Goal: Contribute content: Contribute content

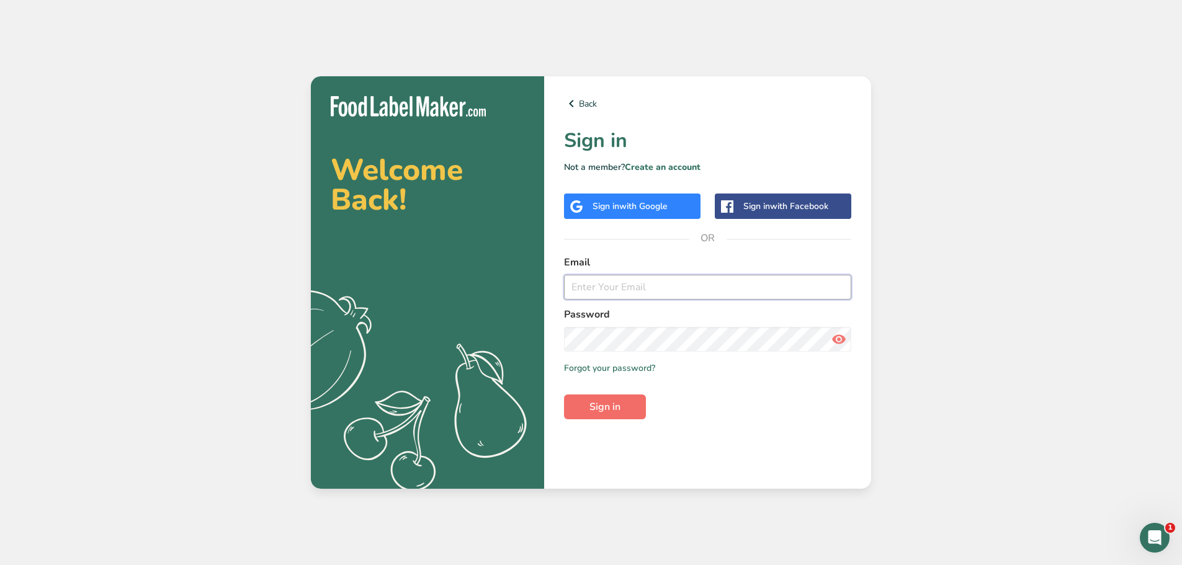
type input "[EMAIL_ADDRESS][DOMAIN_NAME]"
click at [633, 400] on button "Sign in" at bounding box center [605, 407] width 82 height 25
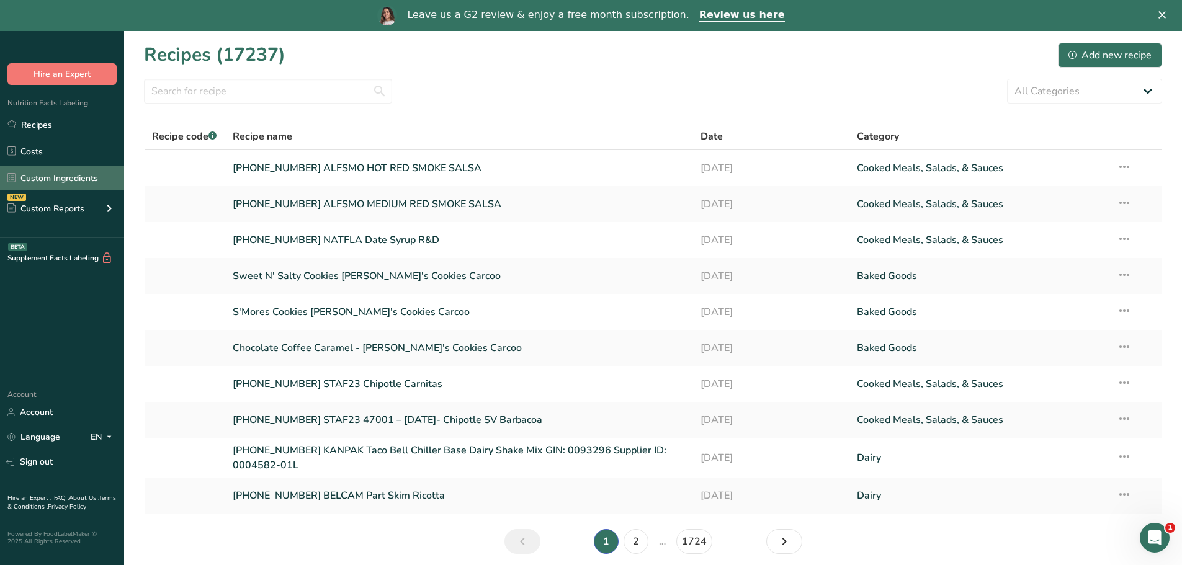
click at [72, 179] on link "Custom Ingredients" at bounding box center [62, 178] width 124 height 24
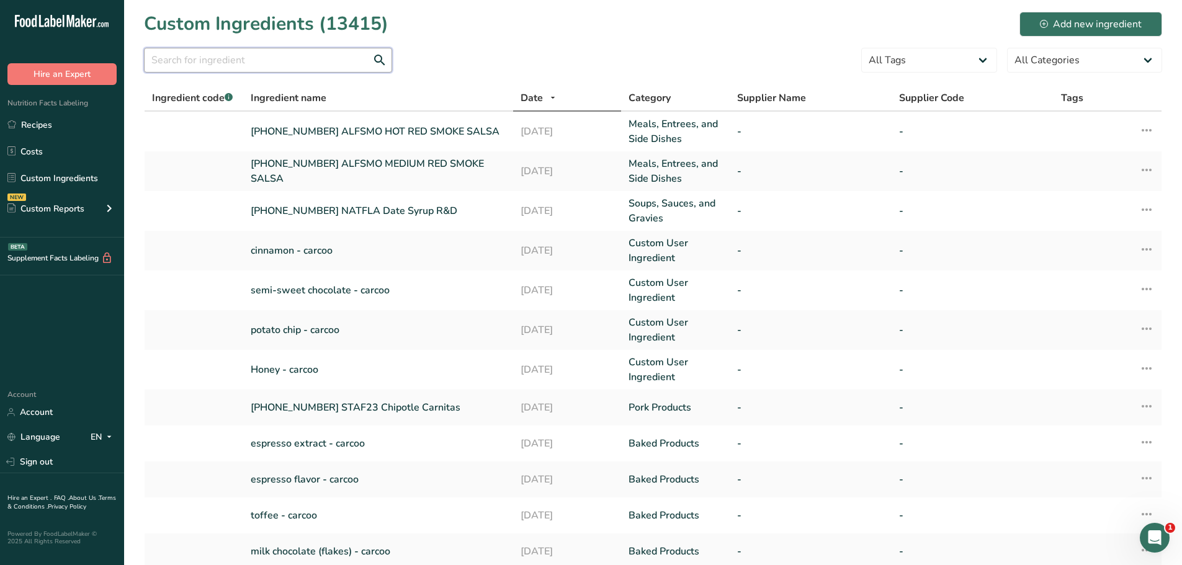
click at [231, 63] on input "text" at bounding box center [268, 60] width 248 height 25
drag, startPoint x: 1123, startPoint y: 27, endPoint x: 1117, endPoint y: 31, distance: 7.6
click at [1123, 27] on div "Add new ingredient" at bounding box center [1091, 24] width 102 height 15
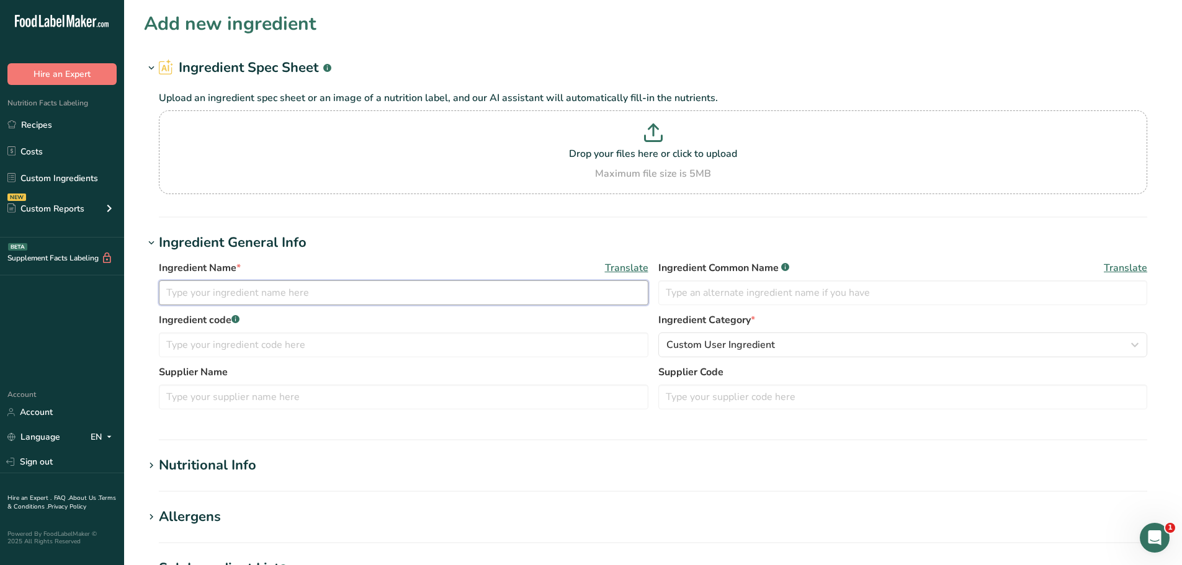
click at [275, 295] on input "text" at bounding box center [403, 292] width 489 height 25
type input "2"
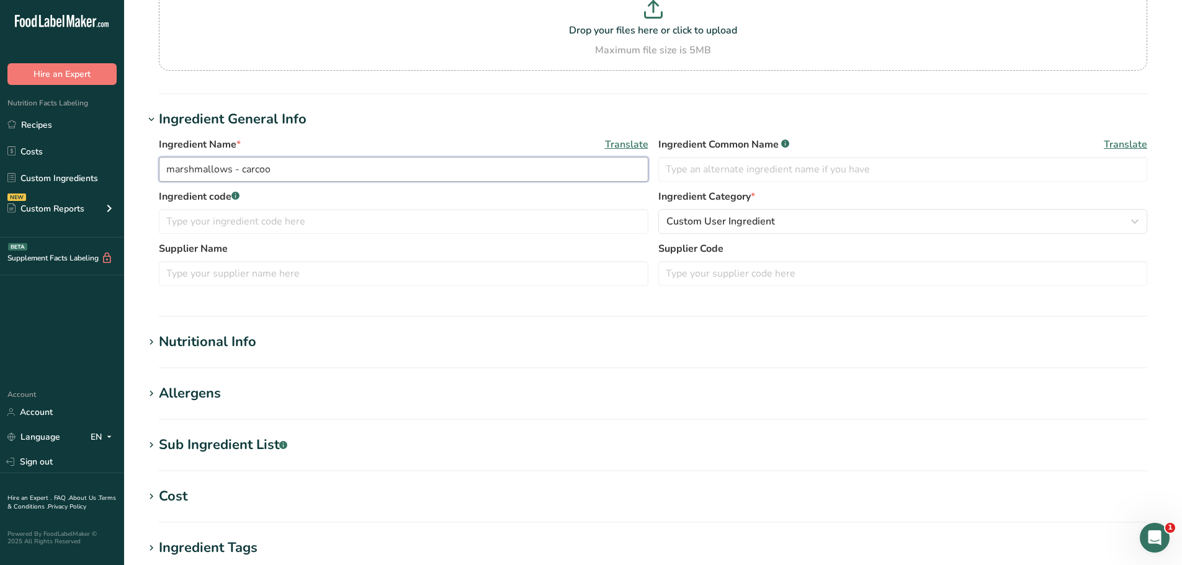
scroll to position [124, 0]
type input "marshmallows - carcoo"
click at [253, 350] on div "Nutritional Info" at bounding box center [207, 341] width 97 height 20
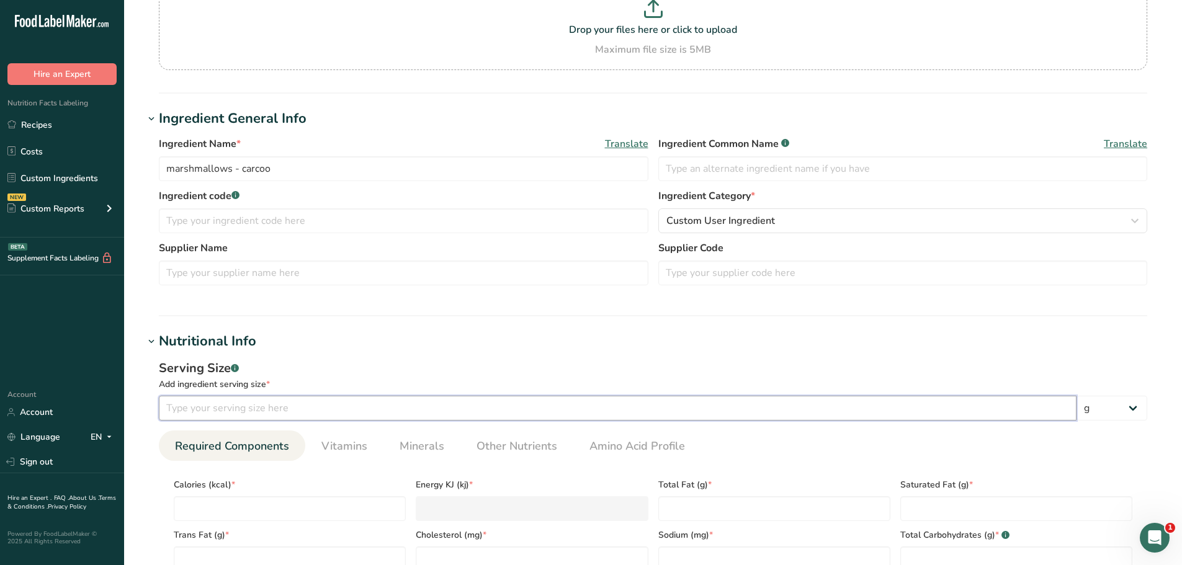
click at [261, 408] on input "number" at bounding box center [618, 408] width 918 height 25
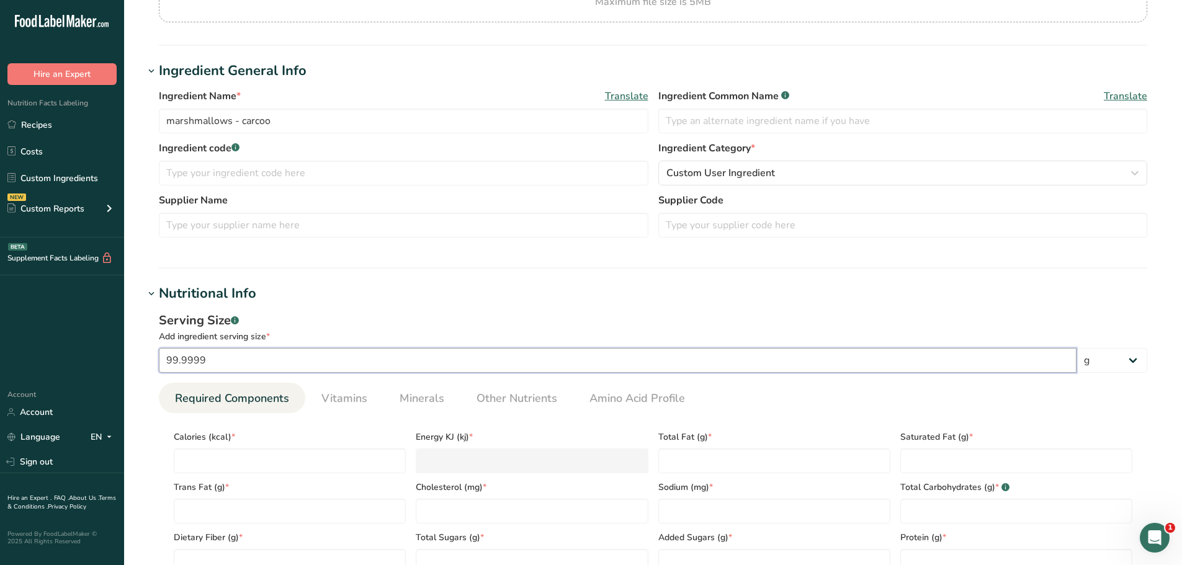
scroll to position [248, 0]
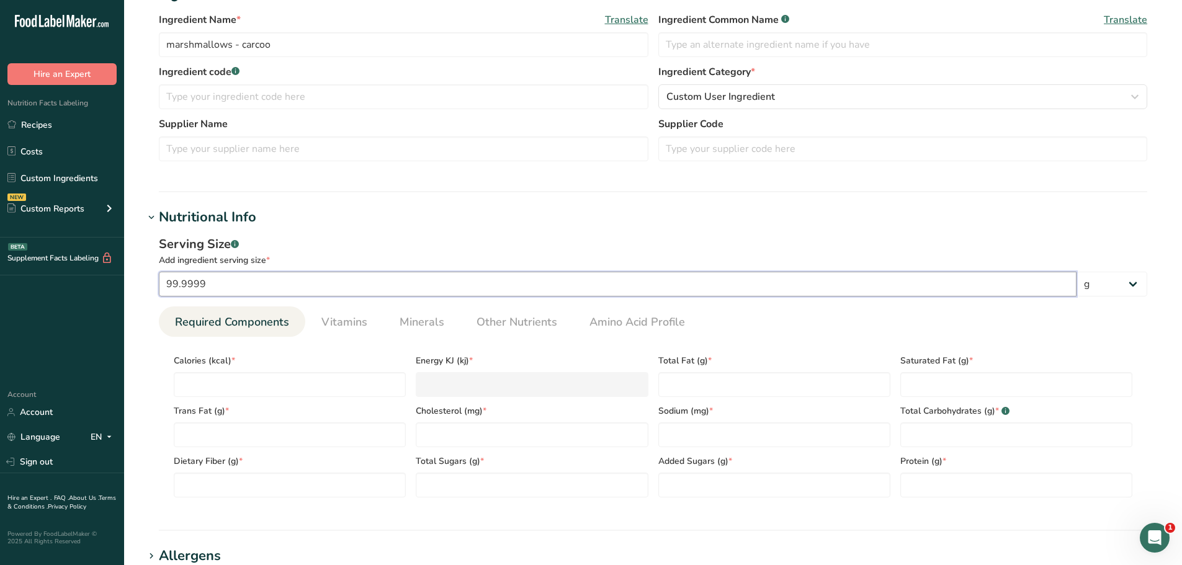
click at [237, 288] on input "99.9999" at bounding box center [618, 284] width 918 height 25
type input "100"
click at [243, 376] on input "number" at bounding box center [290, 384] width 232 height 25
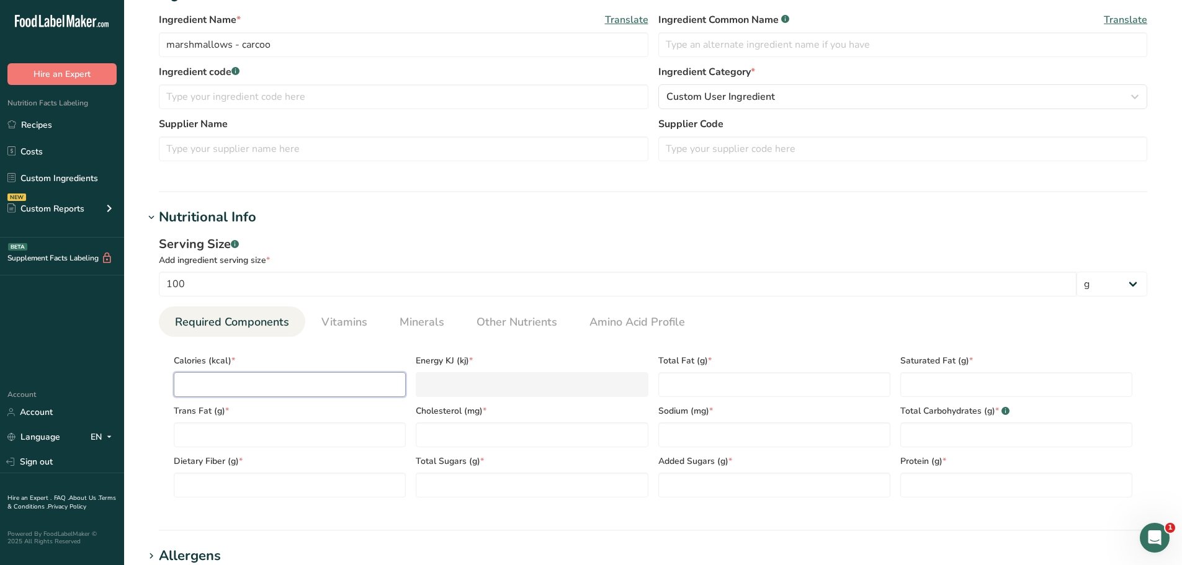
type input "3"
type KJ "12.6"
type input "34"
type KJ "142.3"
type input "343"
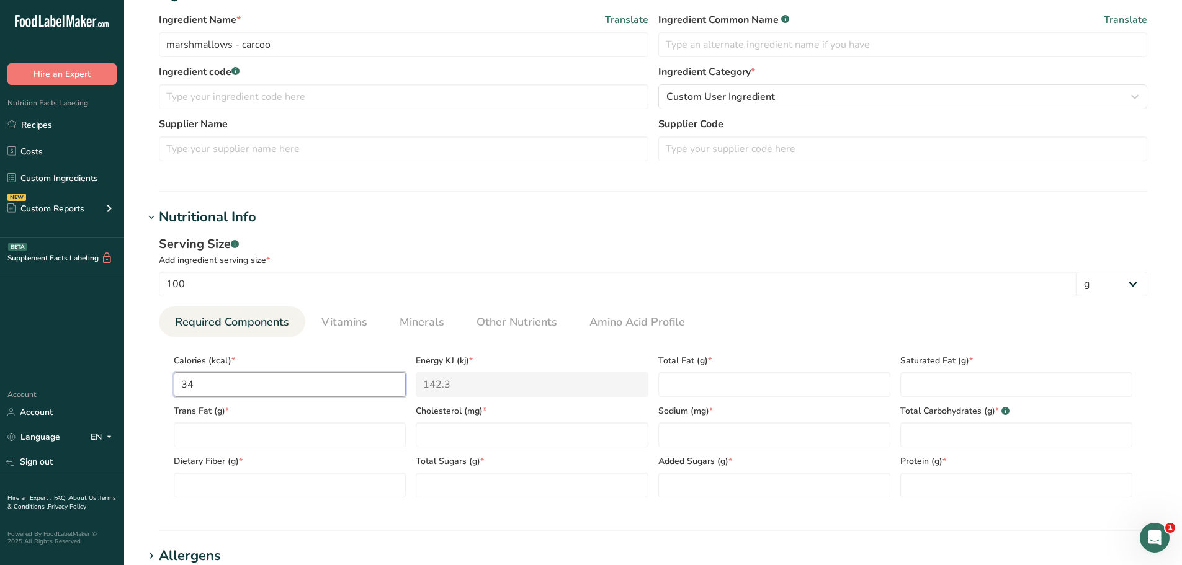
type KJ "1435.1"
type input "343"
click at [790, 391] on Fat "number" at bounding box center [774, 384] width 232 height 25
type Fat "0"
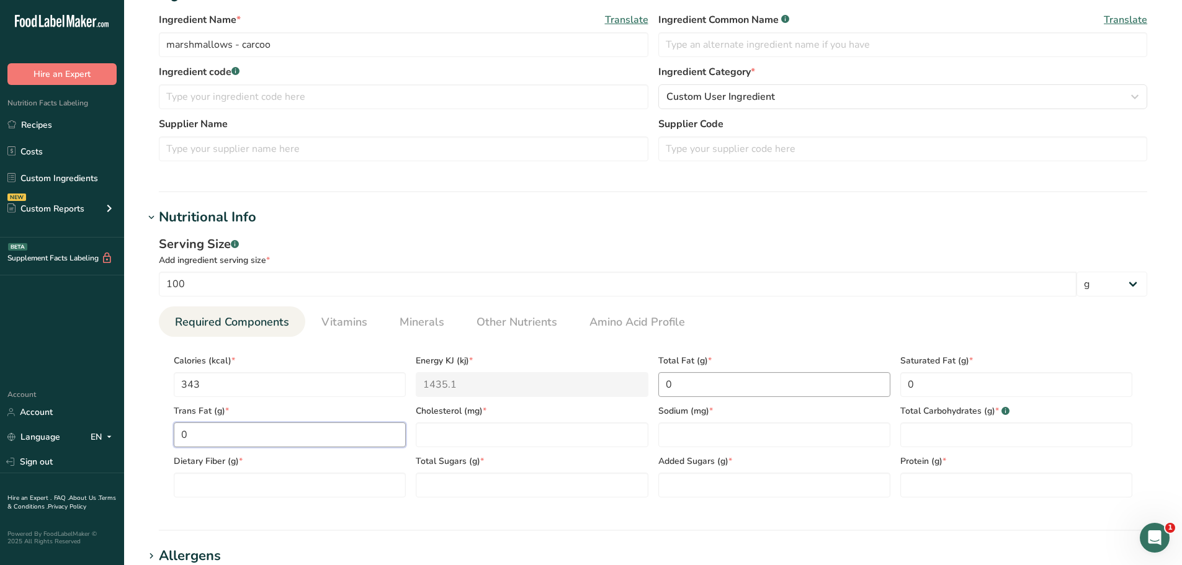
type Fat "0"
type input "0"
type input "65"
type Carbohydrates "85.66"
type Fiber "0"
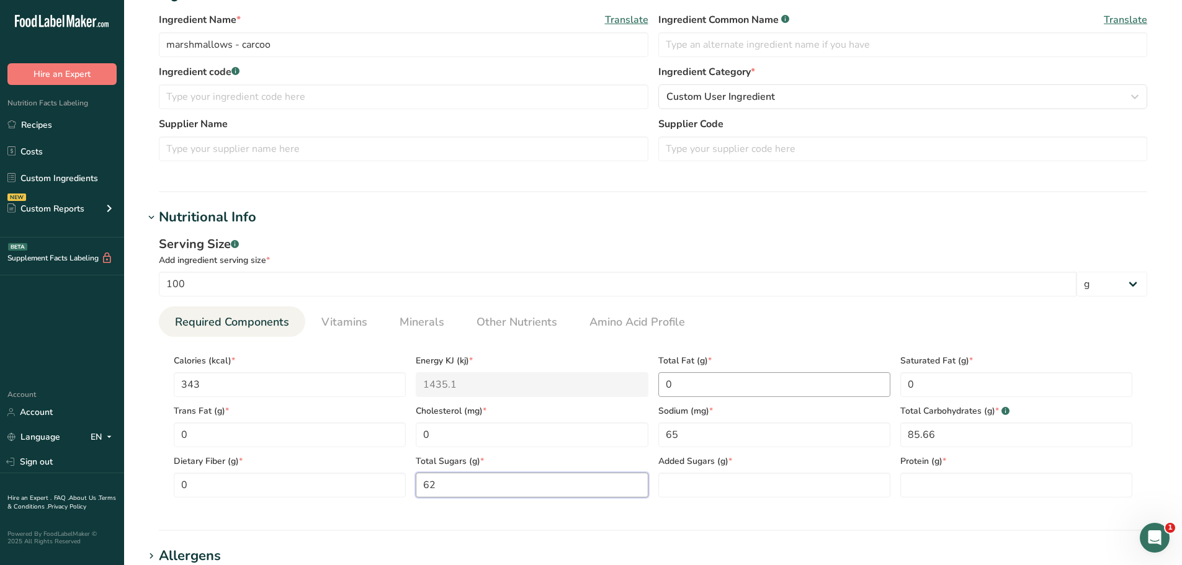
type Sugars "62"
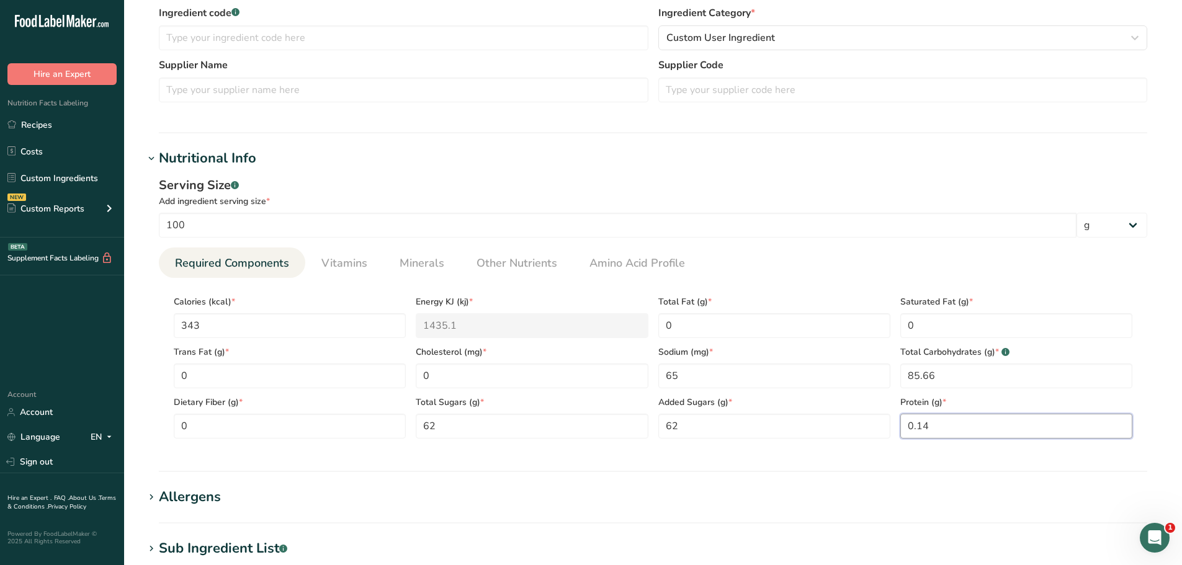
scroll to position [310, 0]
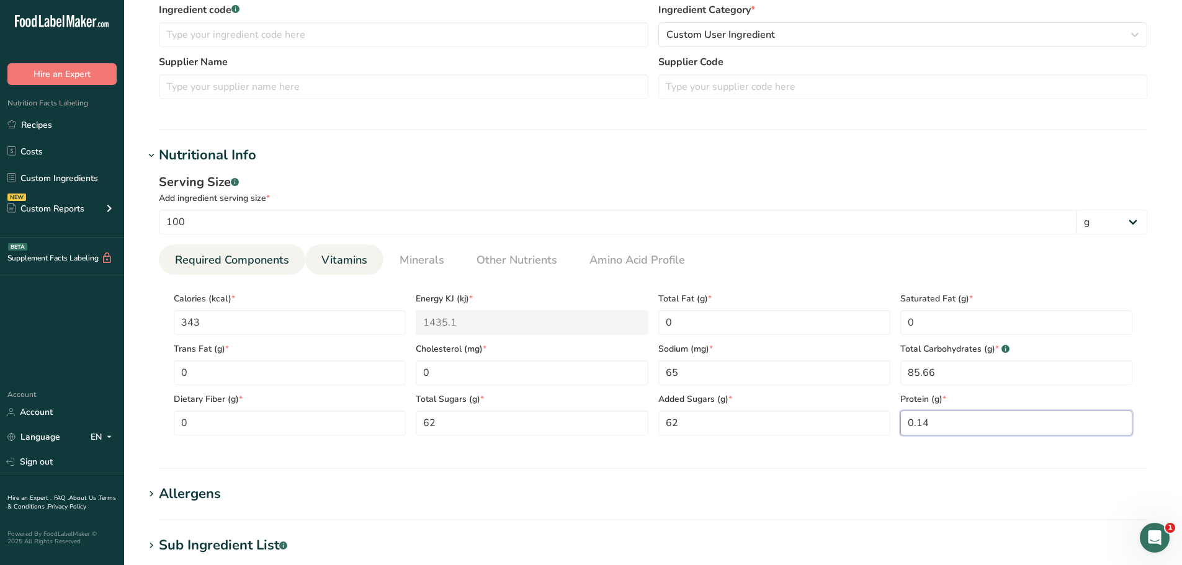
type input "0.14"
click at [337, 257] on span "Vitamins" at bounding box center [344, 260] width 46 height 17
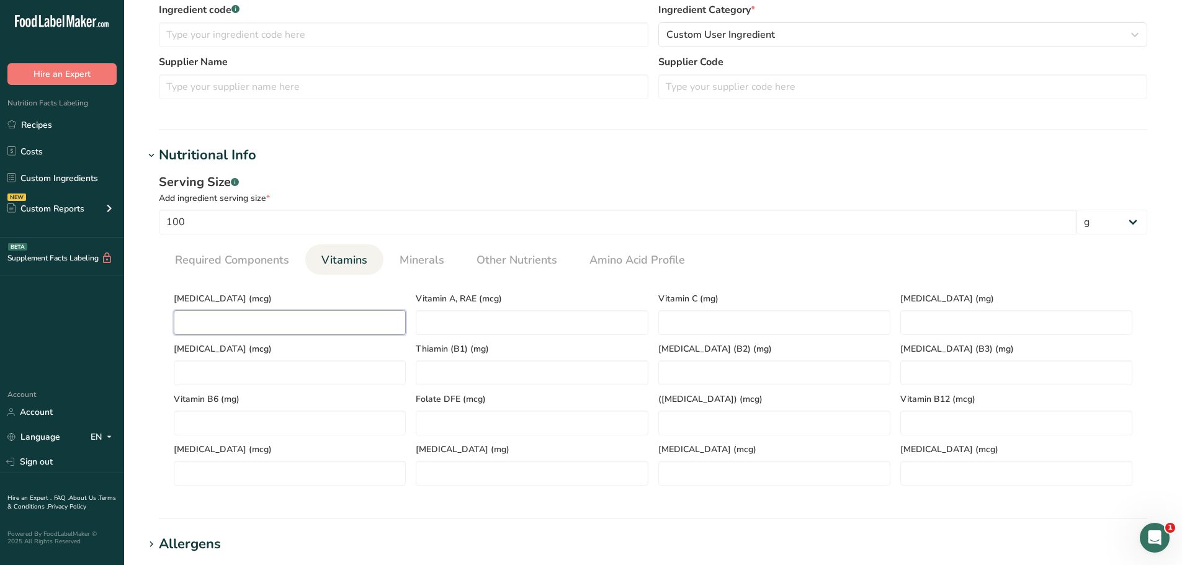
click at [301, 328] on D "number" at bounding box center [290, 322] width 232 height 25
type D "0"
click at [410, 263] on span "Minerals" at bounding box center [422, 260] width 45 height 17
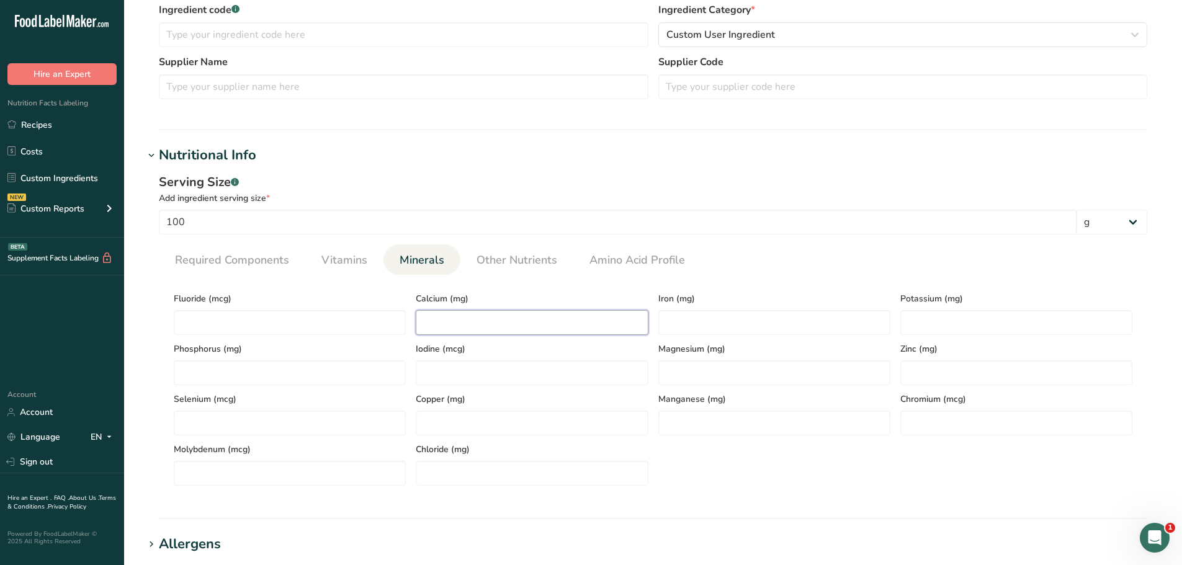
click at [520, 323] on input "number" at bounding box center [532, 322] width 232 height 25
type input "4.8"
type input "0"
type input "58"
click at [495, 261] on span "Other Nutrients" at bounding box center [516, 260] width 81 height 17
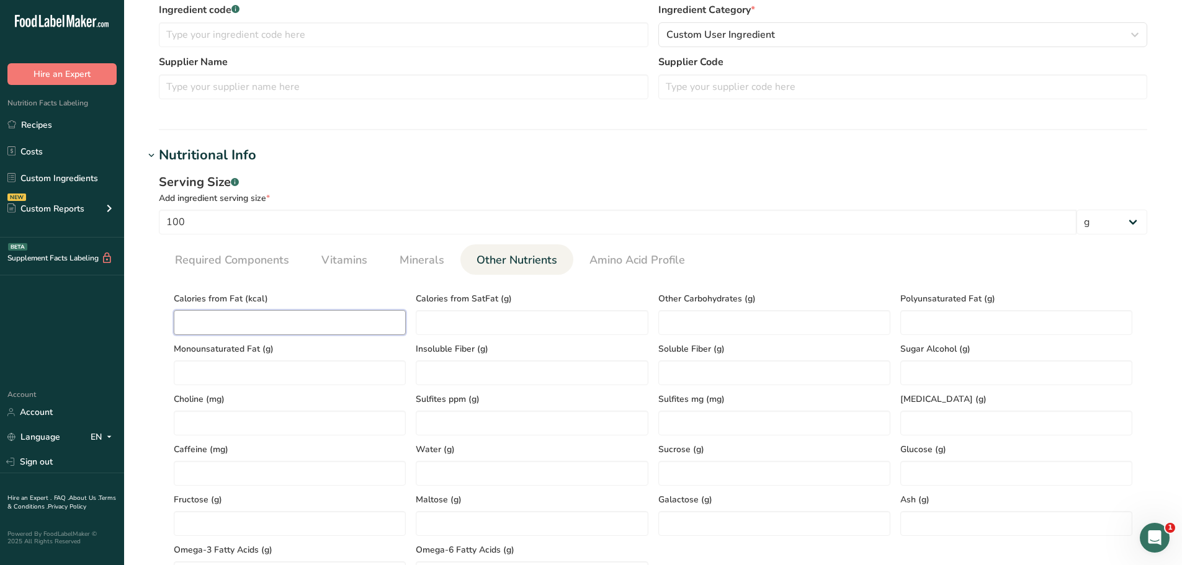
click at [343, 319] on Fat "number" at bounding box center [290, 322] width 232 height 25
click at [343, 319] on Fat "343" at bounding box center [290, 322] width 232 height 25
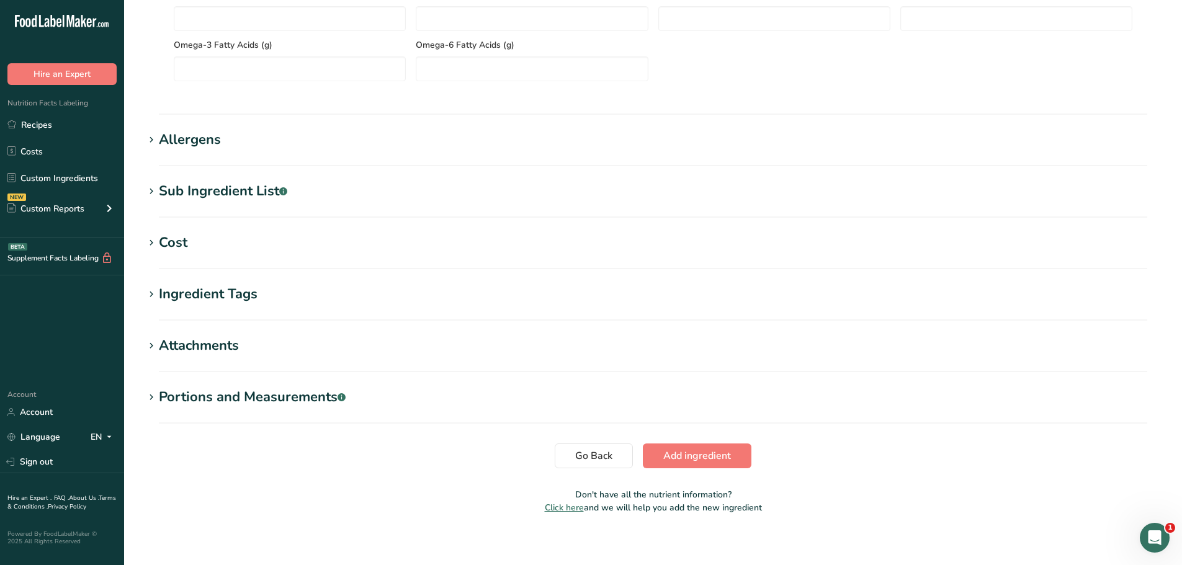
scroll to position [824, 0]
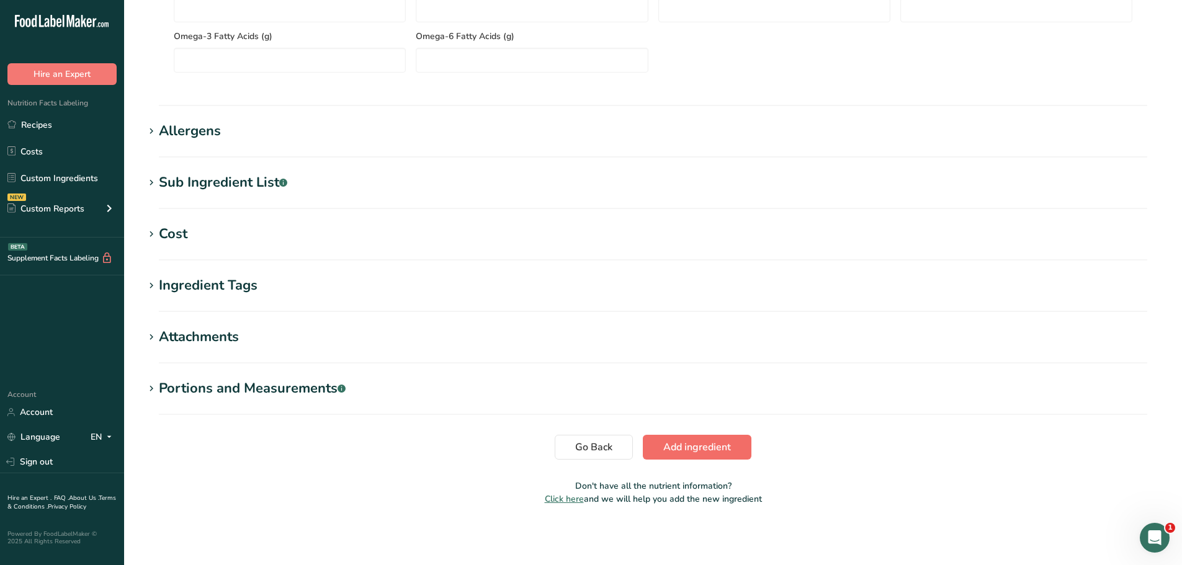
type Fat "0"
click at [694, 444] on span "Add ingredient" at bounding box center [697, 447] width 68 height 15
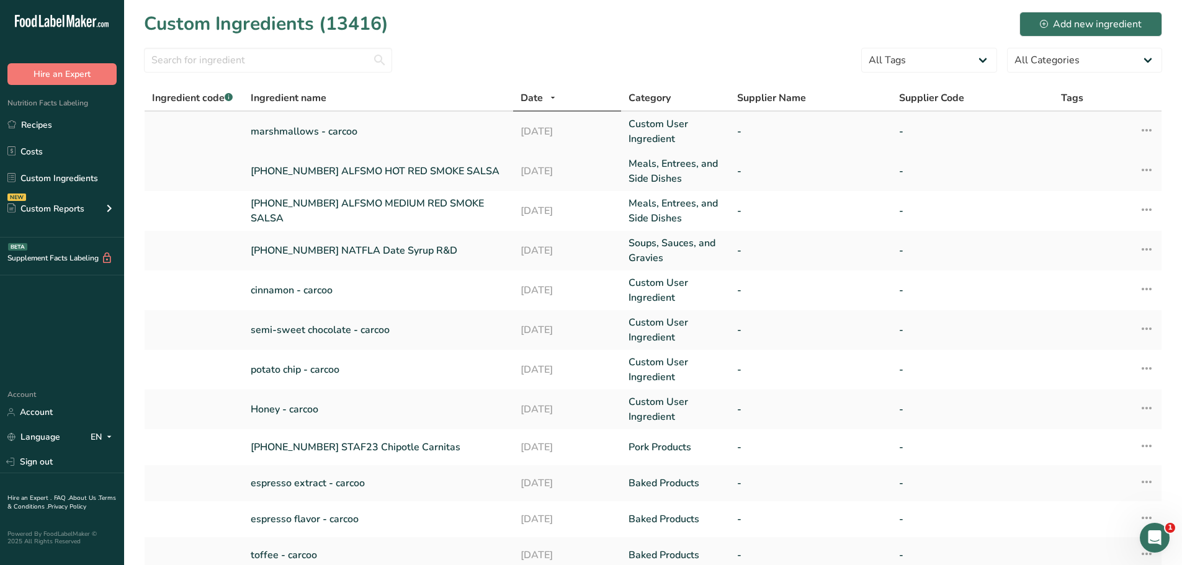
click at [275, 128] on link "marshmallows - carcoo" at bounding box center [378, 131] width 255 height 15
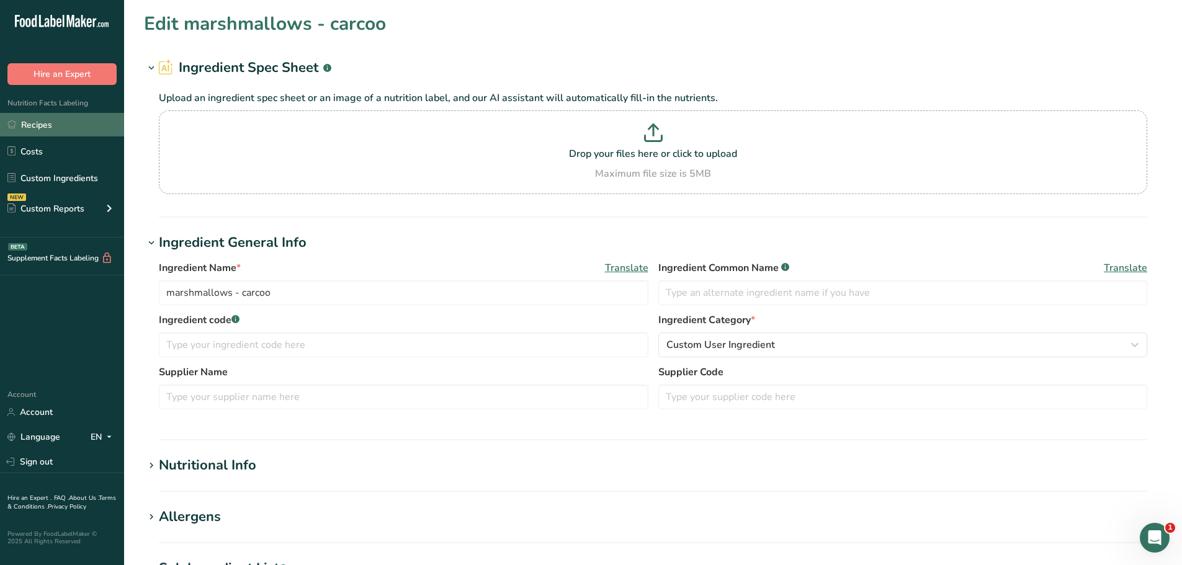
click at [59, 128] on link "Recipes" at bounding box center [62, 125] width 124 height 24
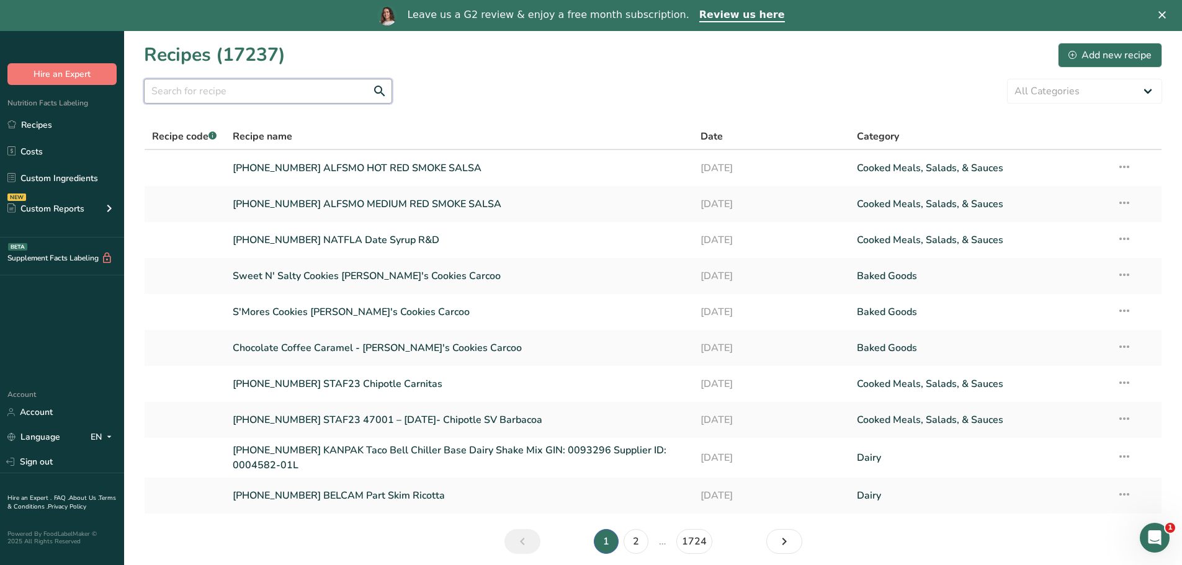
click at [284, 87] on input "text" at bounding box center [268, 91] width 248 height 25
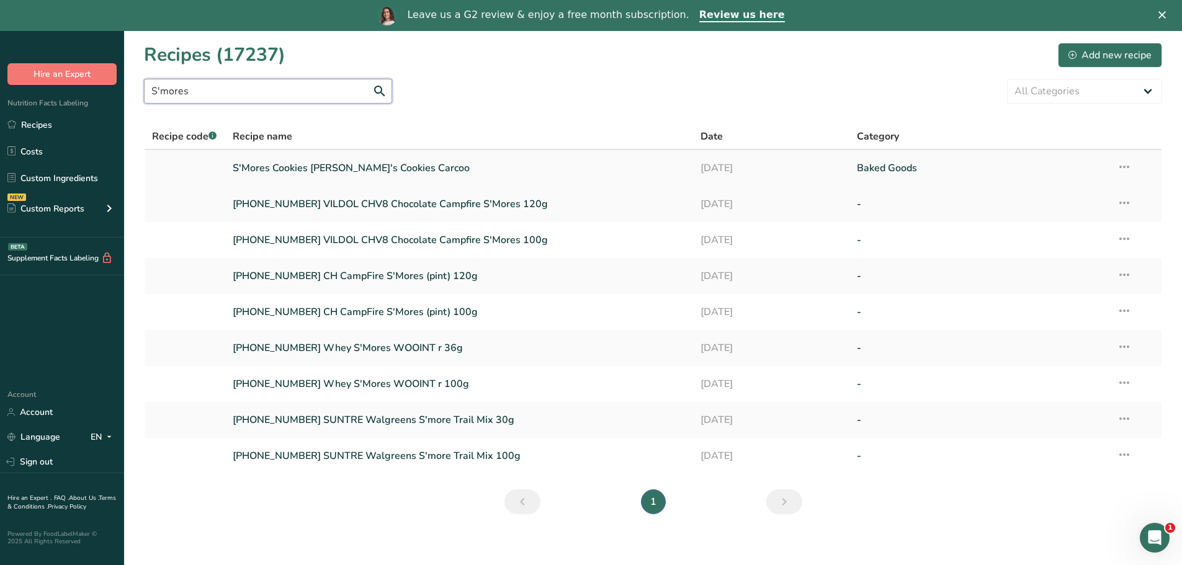
type input "S'mores"
click at [355, 168] on link "S'Mores Cookies [PERSON_NAME]'s Cookies Carcoo" at bounding box center [460, 168] width 454 height 26
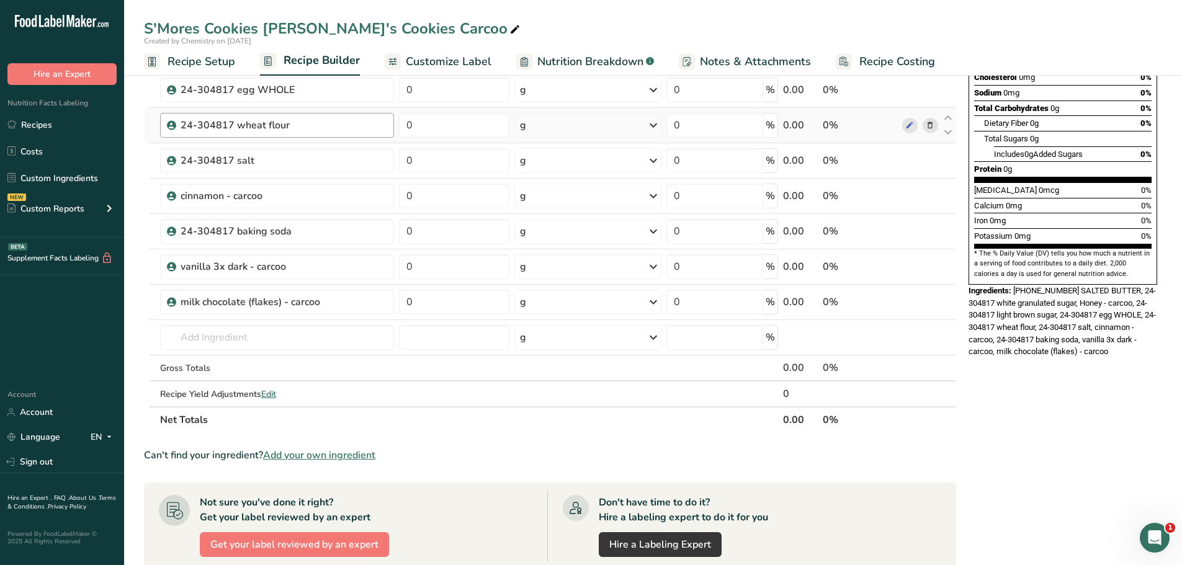
scroll to position [310, 0]
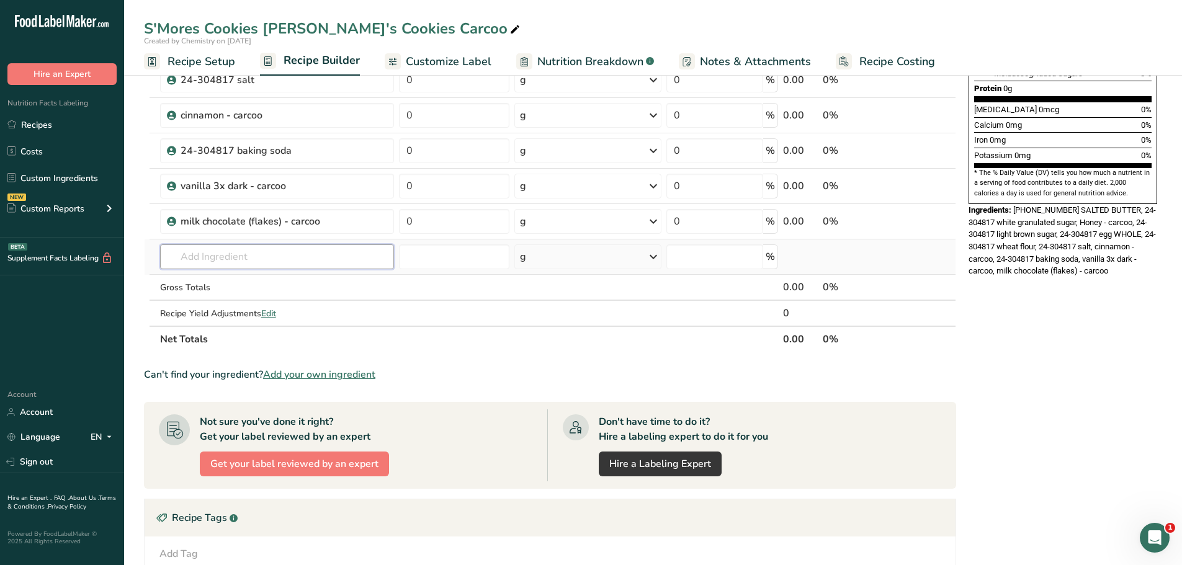
click at [262, 251] on input "text" at bounding box center [277, 256] width 234 height 25
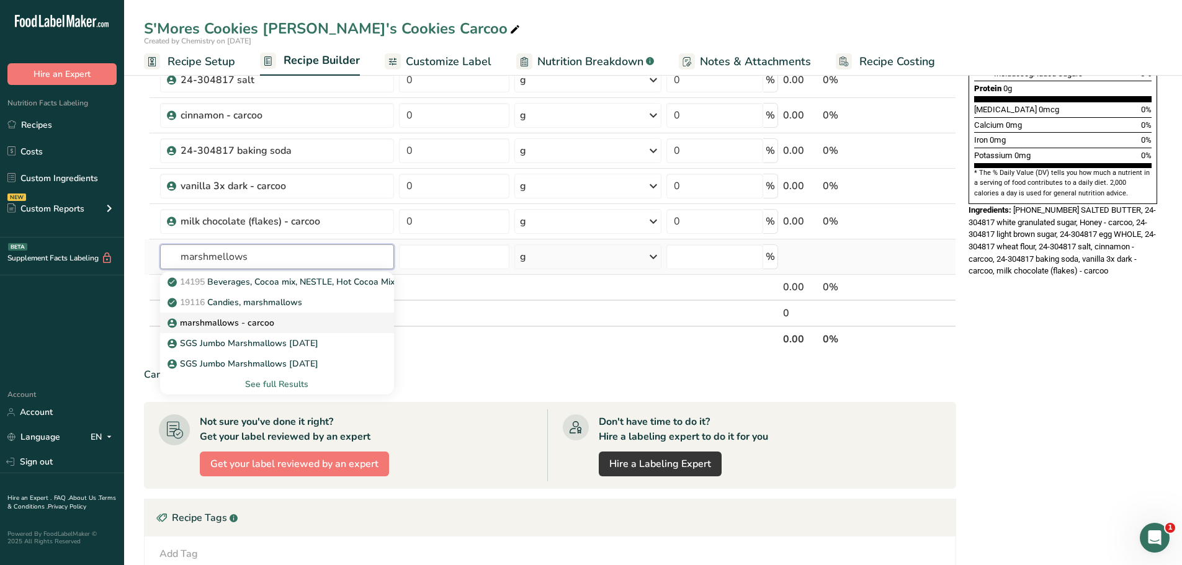
type input "marshmellows"
click at [262, 321] on p "marshmallows - carcoo" at bounding box center [222, 322] width 104 height 13
type input "marshmallows - carcoo"
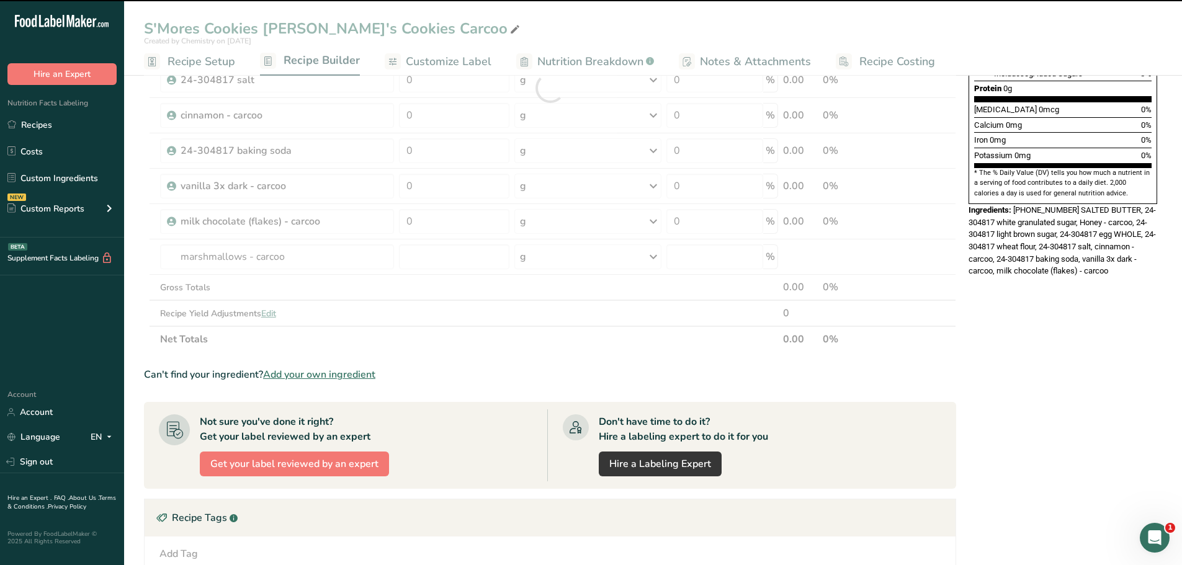
type input "0"
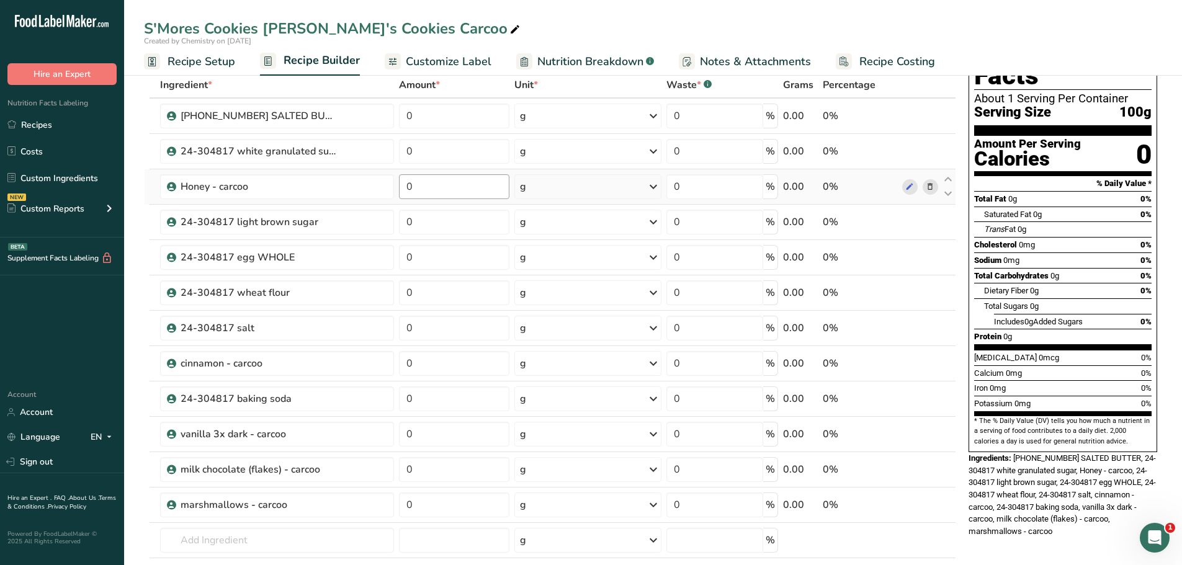
scroll to position [0, 0]
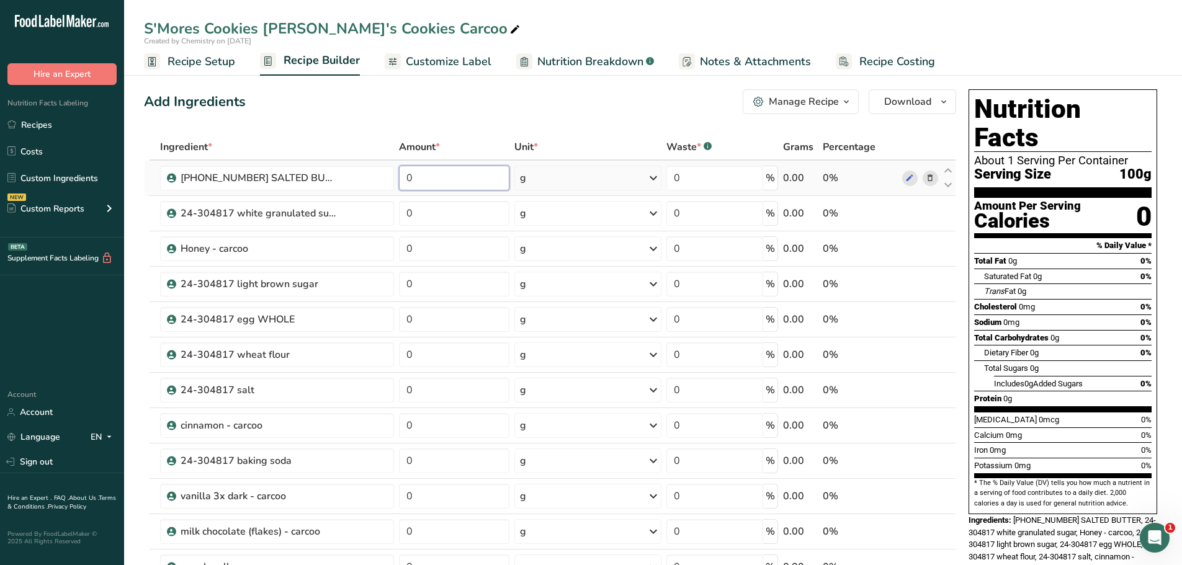
click at [449, 177] on input "0" at bounding box center [454, 178] width 111 height 25
type input "17"
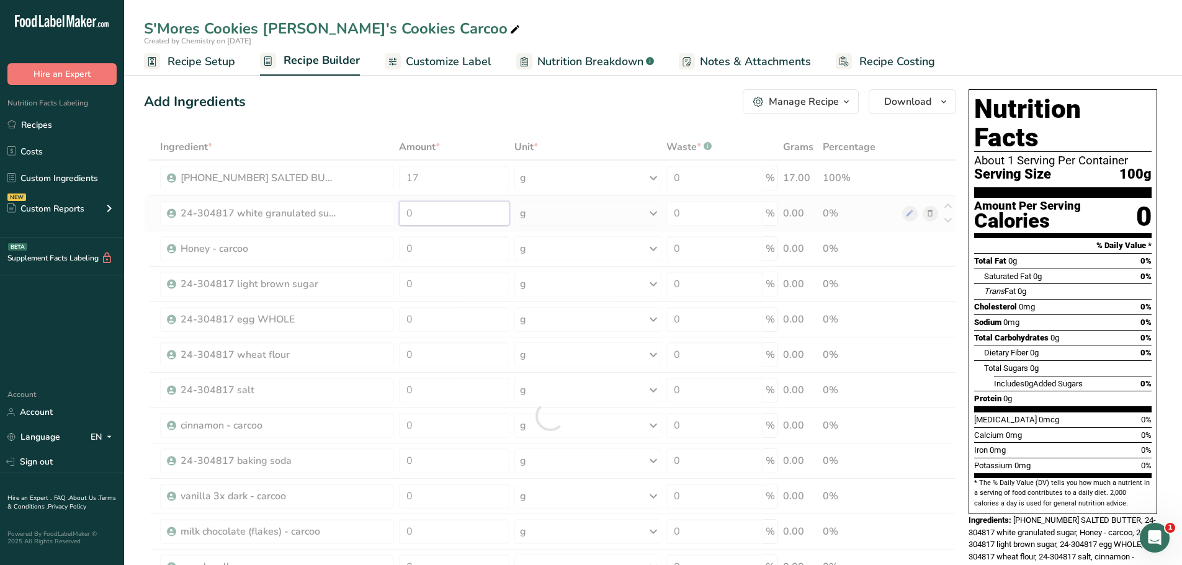
click at [438, 207] on div "Ingredient * Amount * Unit * Waste * .a-a{fill:#347362;}.b-a{fill:#fff;} Grams …" at bounding box center [550, 416] width 812 height 564
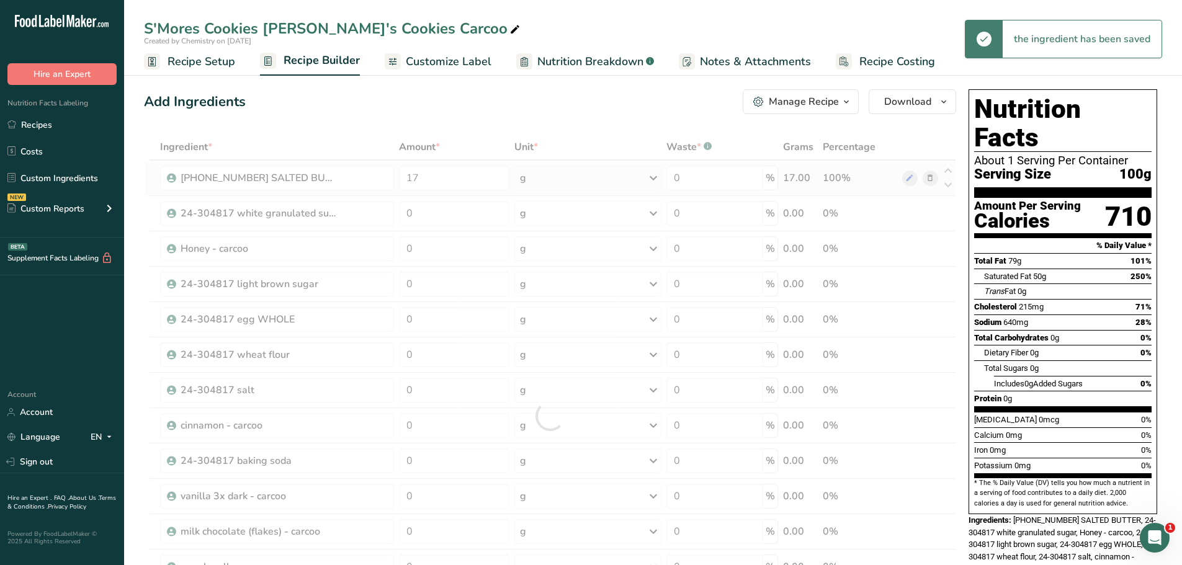
click at [577, 179] on div "Ingredient * Amount * Unit * Waste * .a-a{fill:#347362;}.b-a{fill:#fff;} Grams …" at bounding box center [550, 416] width 812 height 564
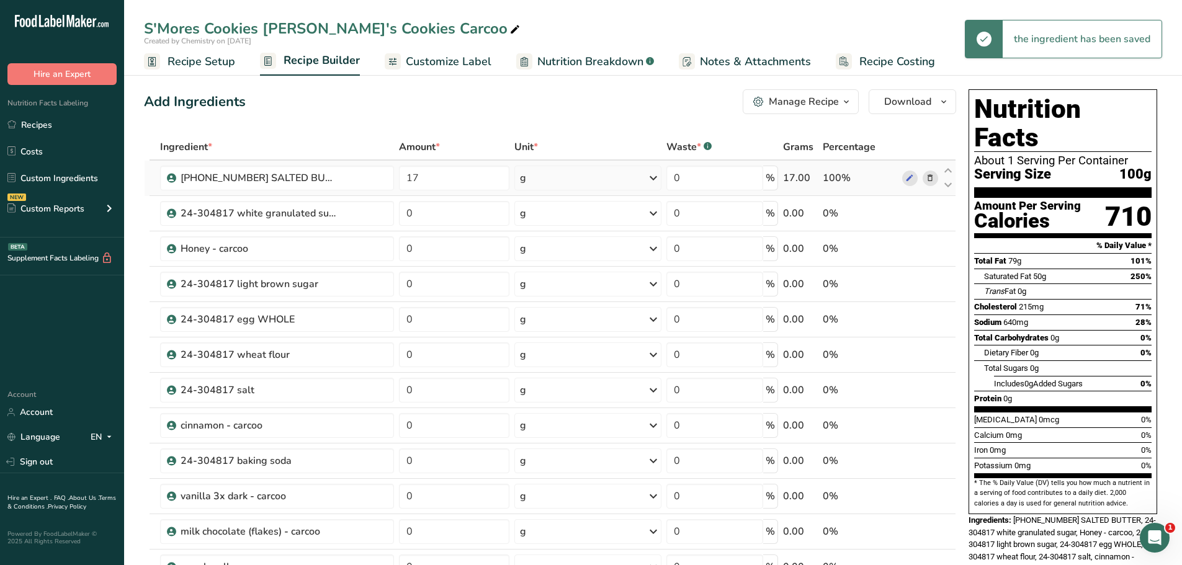
click at [655, 180] on icon at bounding box center [653, 178] width 15 height 22
click at [546, 279] on div "See more" at bounding box center [574, 276] width 104 height 13
click at [550, 296] on div "lb" at bounding box center [574, 297] width 104 height 18
click at [434, 218] on input "0" at bounding box center [453, 213] width 110 height 25
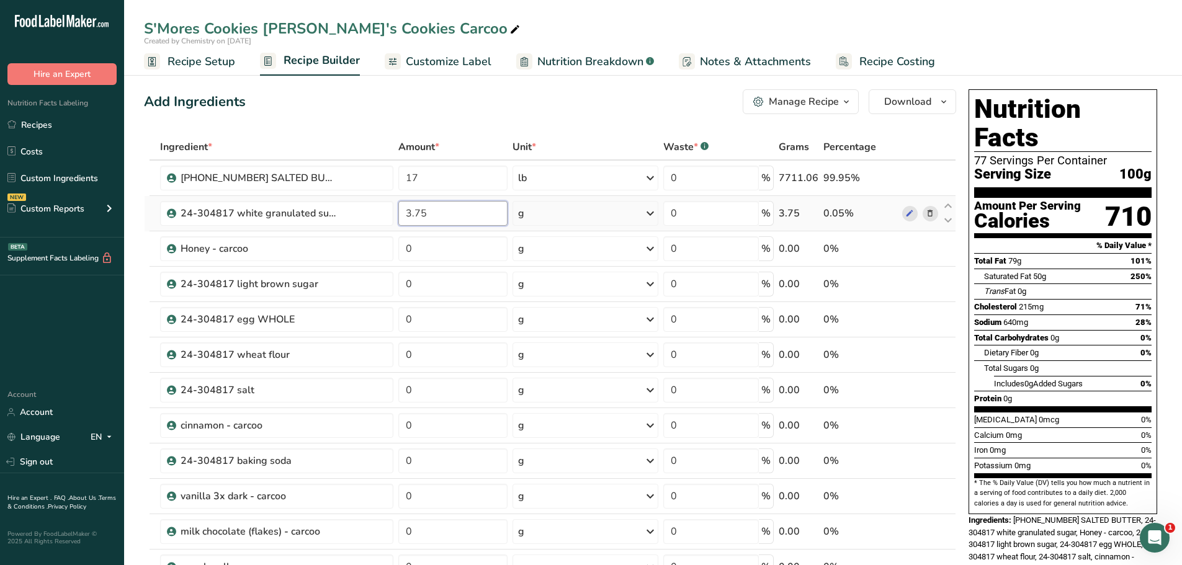
type input "3.75"
click at [654, 213] on icon at bounding box center [650, 213] width 15 height 22
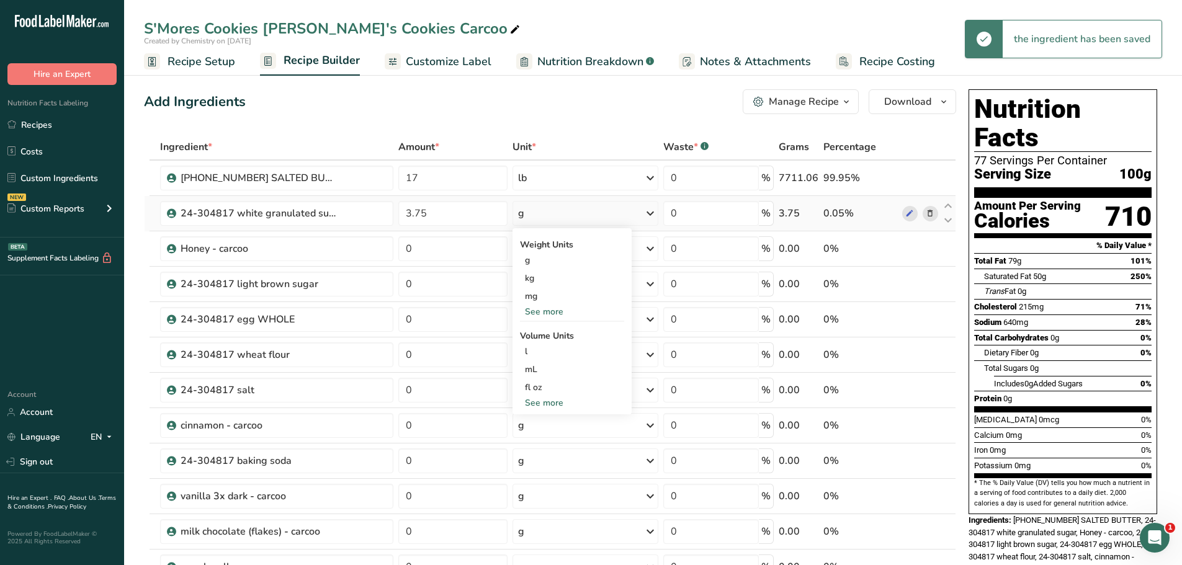
click at [553, 310] on div "See more" at bounding box center [572, 311] width 104 height 13
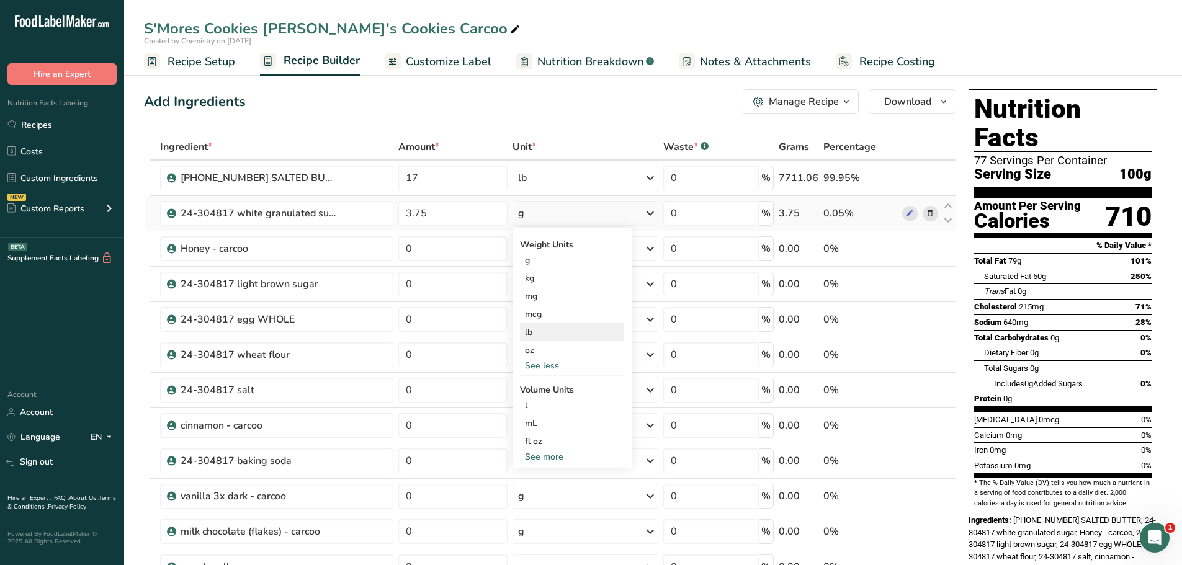
click at [540, 333] on div "lb" at bounding box center [572, 332] width 104 height 18
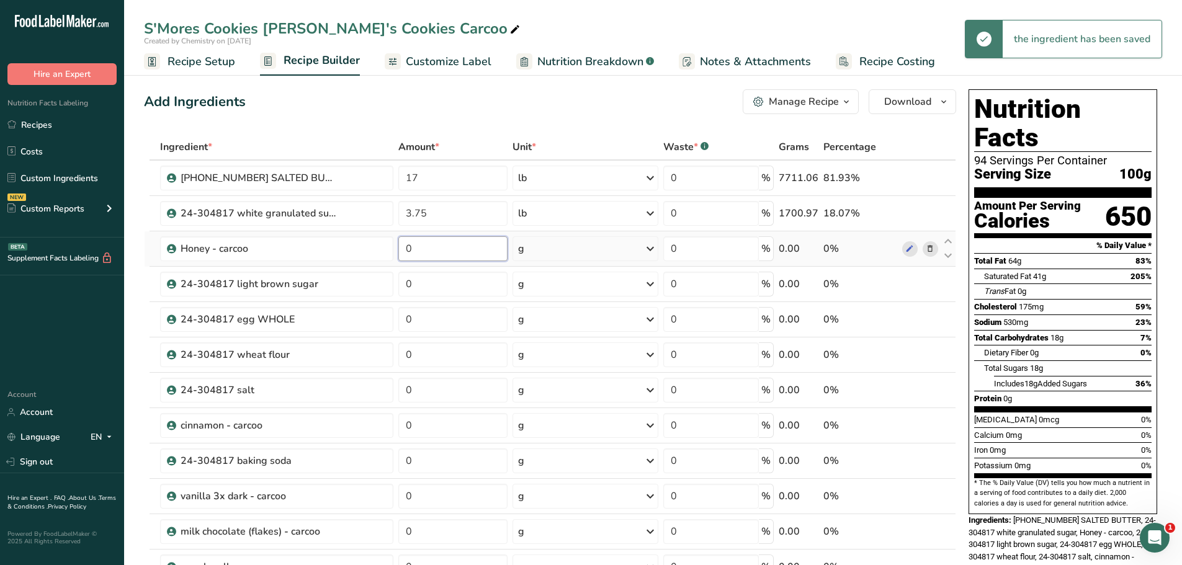
click at [464, 254] on input "0" at bounding box center [453, 248] width 110 height 25
type input "5.625"
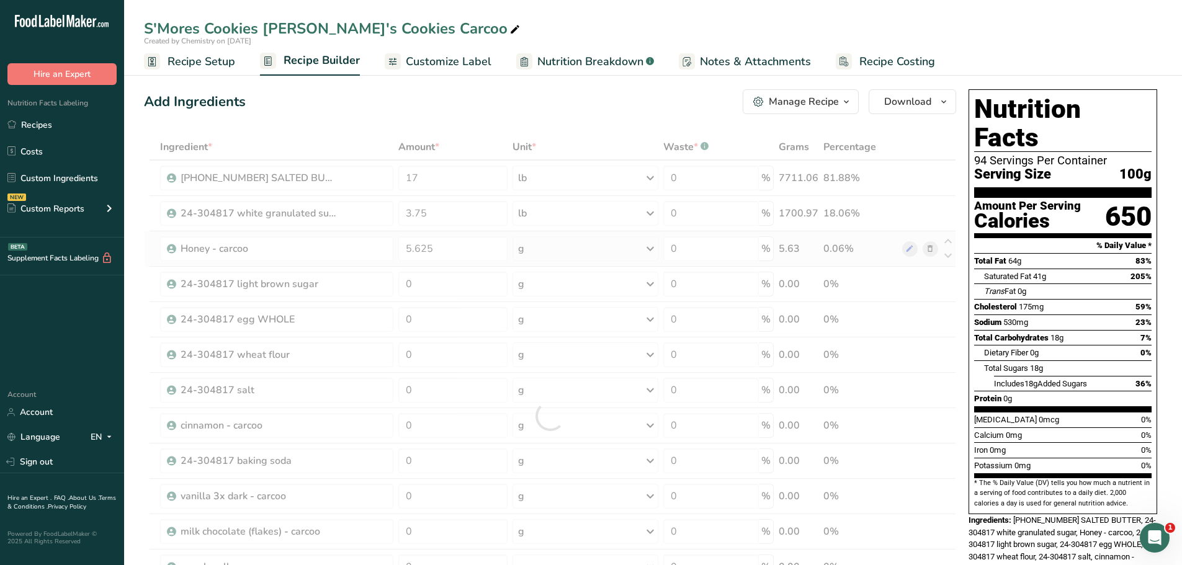
click at [537, 261] on div "Ingredient * Amount * Unit * Waste * .a-a{fill:#347362;}.b-a{fill:#fff;} Grams …" at bounding box center [550, 416] width 812 height 564
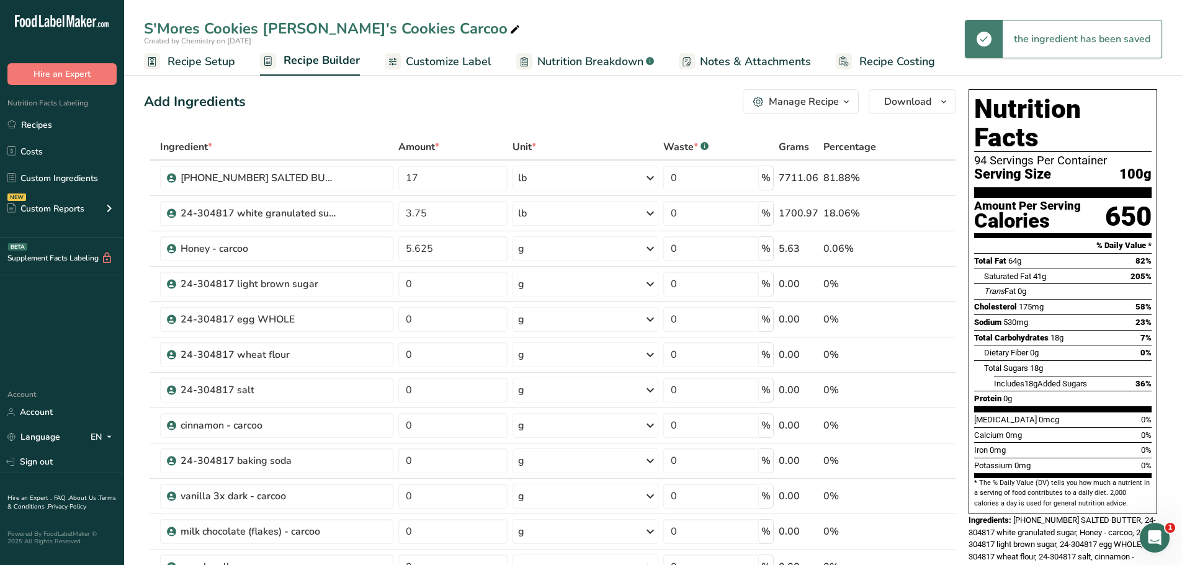
click at [548, 254] on div "g" at bounding box center [585, 248] width 146 height 25
click at [542, 346] on div "See more" at bounding box center [572, 347] width 104 height 13
click at [543, 367] on div "lb" at bounding box center [572, 368] width 104 height 18
click at [439, 294] on input "0" at bounding box center [451, 284] width 109 height 25
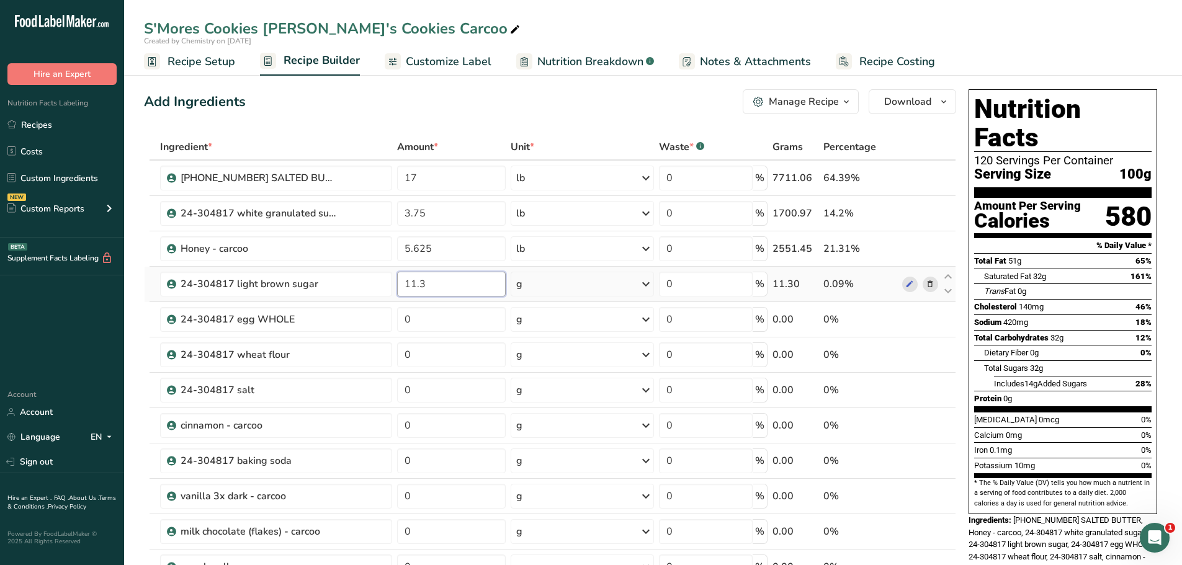
type input "11.3"
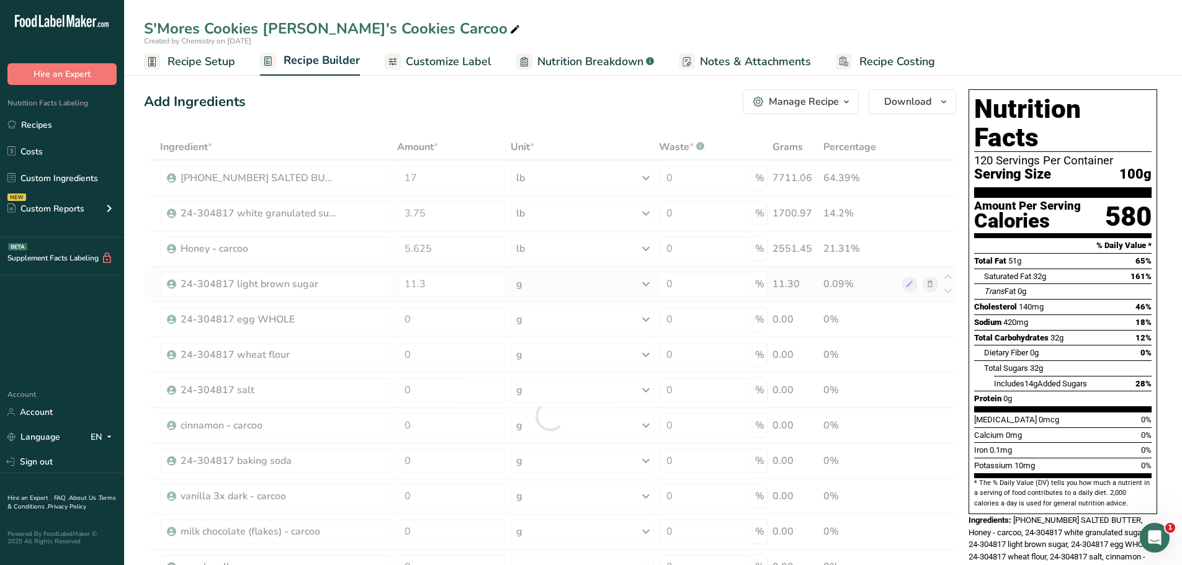
click at [558, 284] on div "Ingredient * Amount * Unit * Waste * .a-a{fill:#347362;}.b-a{fill:#fff;} Grams …" at bounding box center [550, 416] width 812 height 564
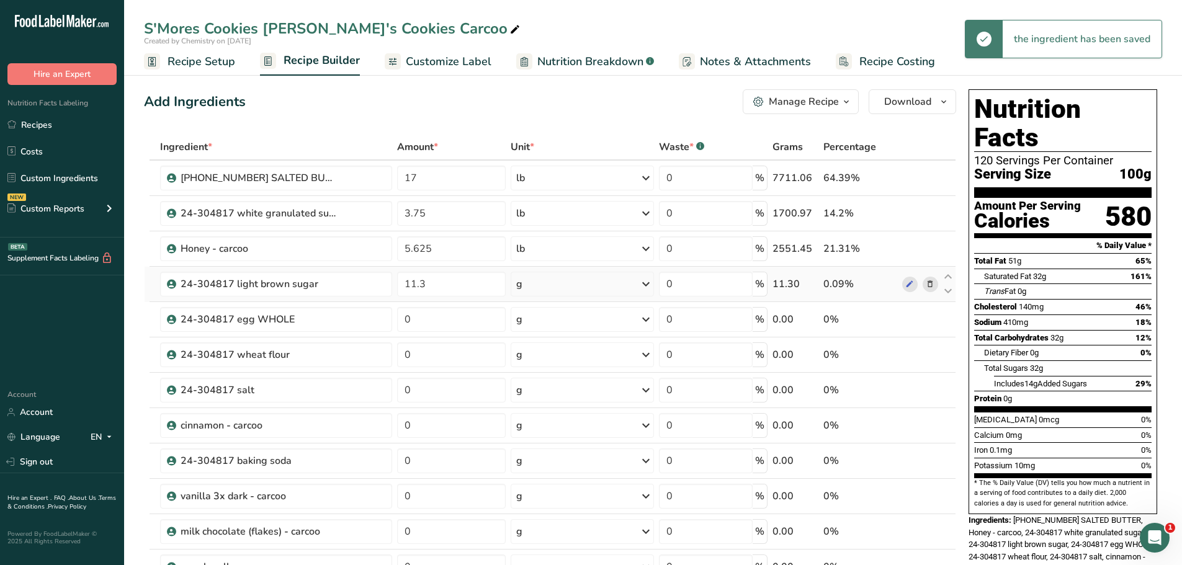
click at [552, 284] on div "g" at bounding box center [582, 284] width 143 height 25
click at [561, 387] on div "See more" at bounding box center [570, 382] width 104 height 13
click at [548, 405] on div "lb" at bounding box center [570, 403] width 104 height 18
click at [429, 318] on input "0" at bounding box center [451, 319] width 109 height 25
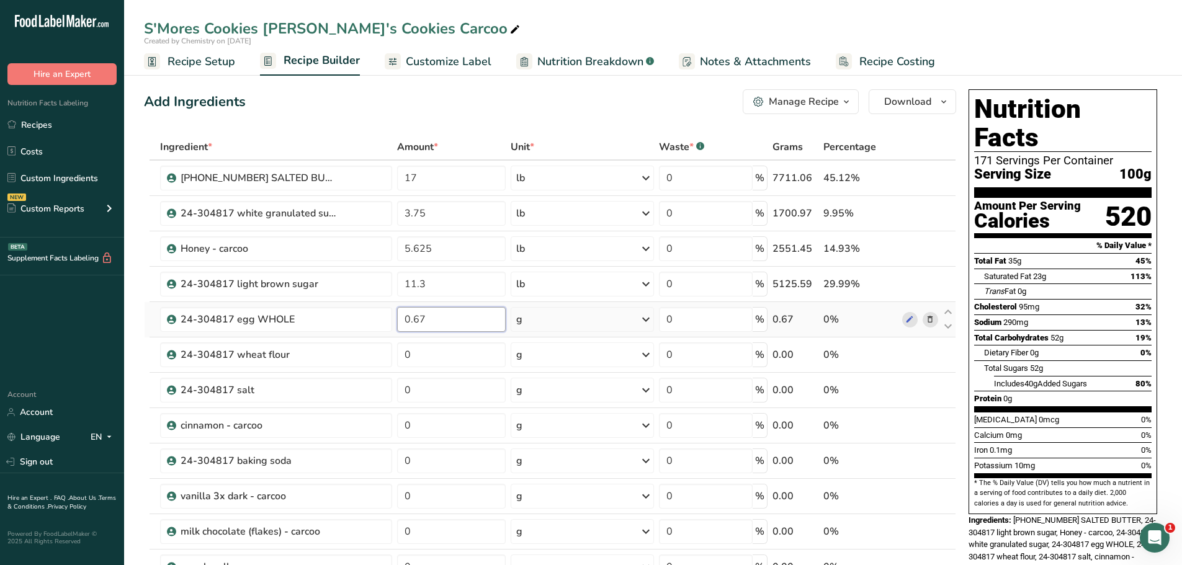
type input "0.67"
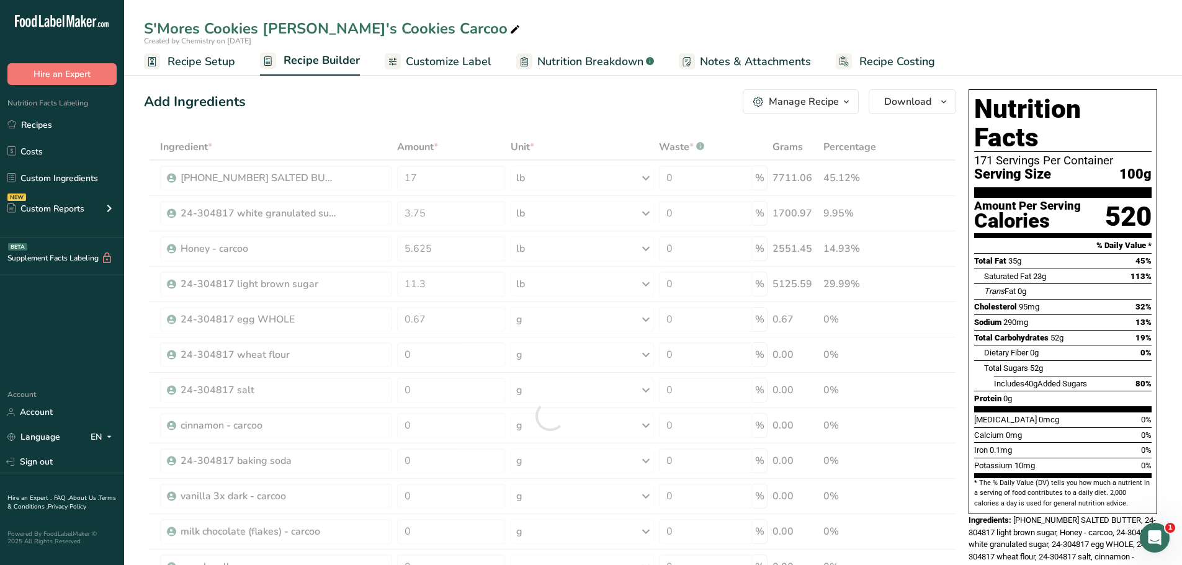
click at [530, 321] on div "Ingredient * Amount * Unit * Waste * .a-a{fill:#347362;}.b-a{fill:#fff;} Grams …" at bounding box center [550, 416] width 812 height 564
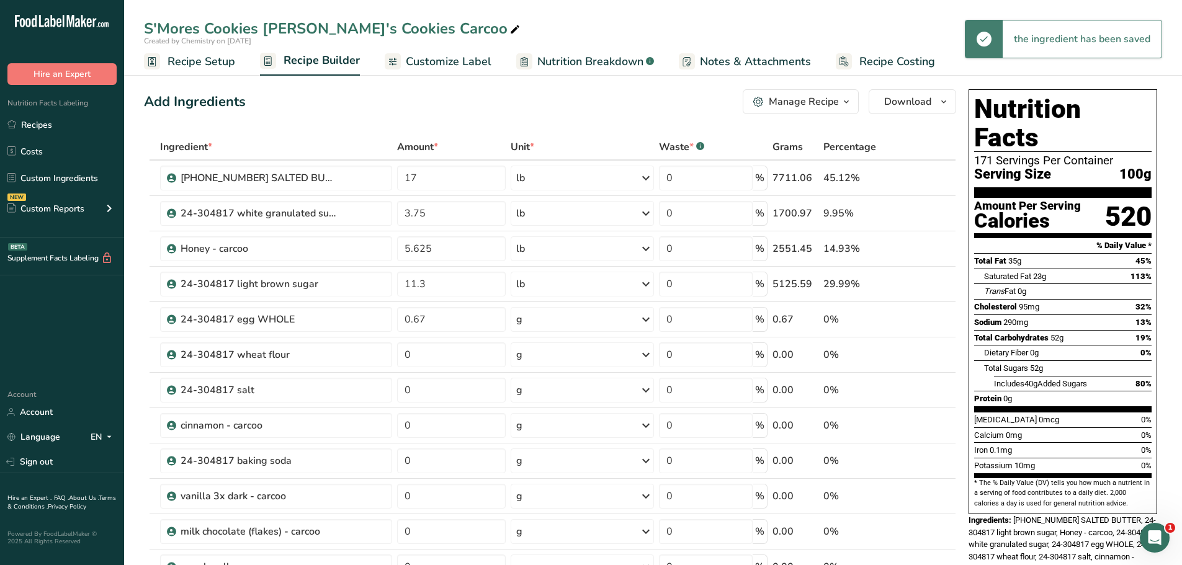
click at [530, 321] on div "g" at bounding box center [582, 319] width 143 height 25
click at [545, 418] on div "See more" at bounding box center [570, 417] width 104 height 13
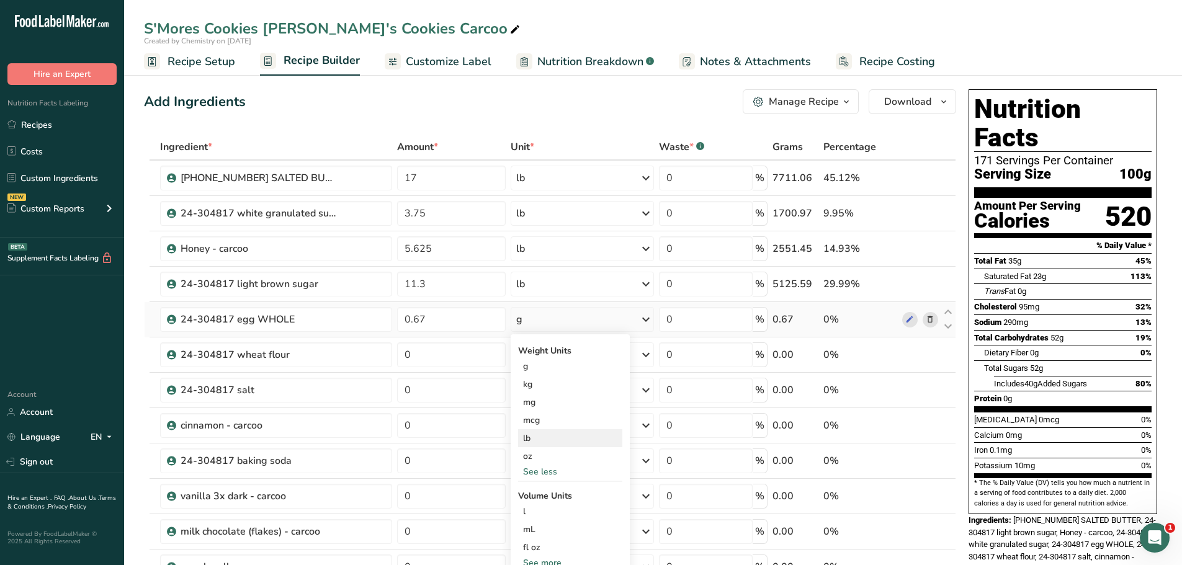
click at [545, 438] on div "lb" at bounding box center [570, 438] width 104 height 18
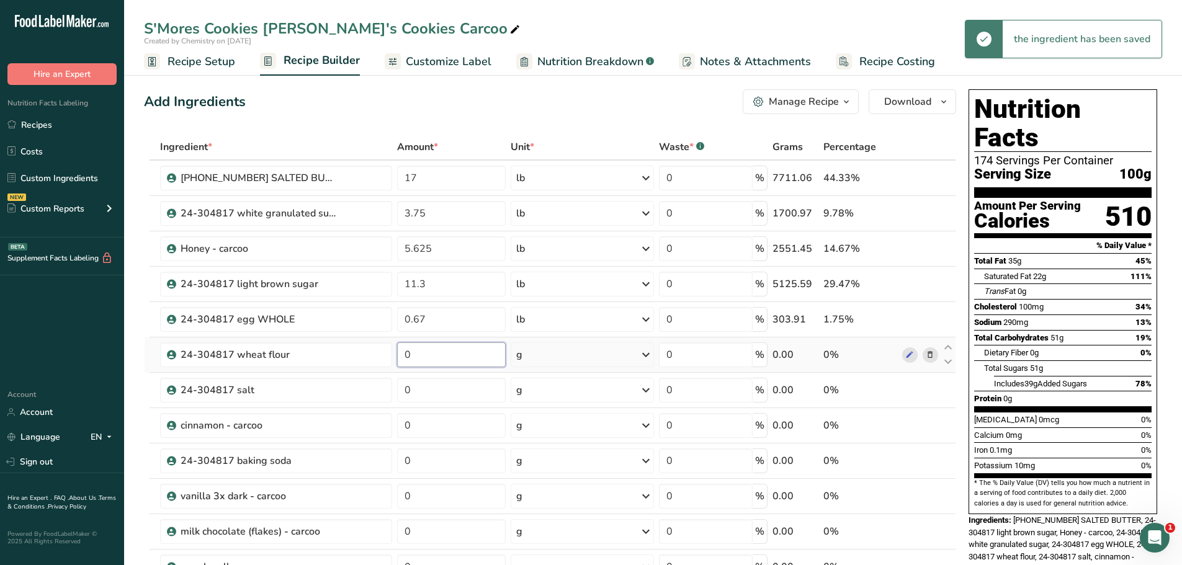
click at [429, 353] on input "0" at bounding box center [451, 354] width 109 height 25
type input "27.4"
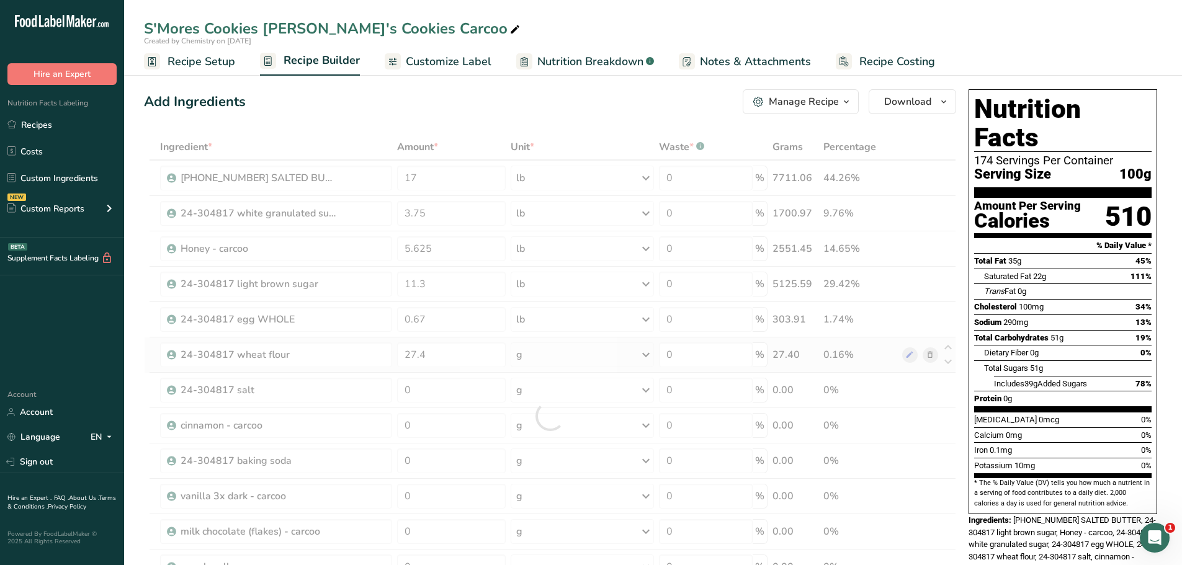
click at [560, 354] on div "Ingredient * Amount * Unit * Waste * .a-a{fill:#347362;}.b-a{fill:#fff;} Grams …" at bounding box center [550, 416] width 812 height 564
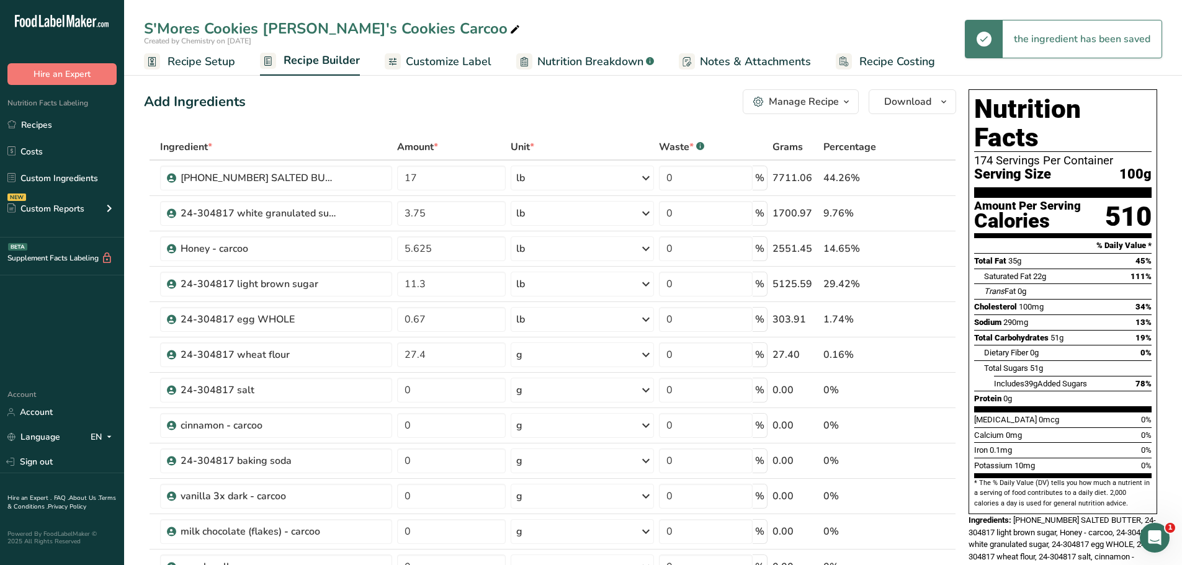
click at [560, 354] on div "g" at bounding box center [582, 354] width 143 height 25
click at [547, 454] on div "See more" at bounding box center [570, 453] width 104 height 13
click at [548, 472] on div "lb" at bounding box center [570, 474] width 104 height 18
click at [449, 393] on input "0" at bounding box center [451, 390] width 109 height 25
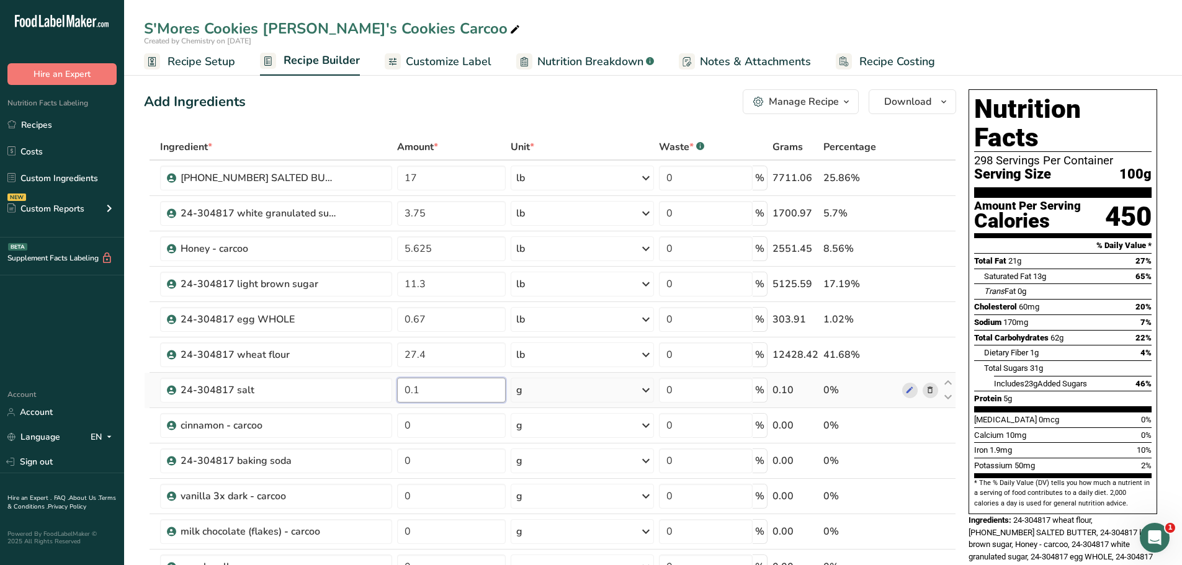
type input "0.1"
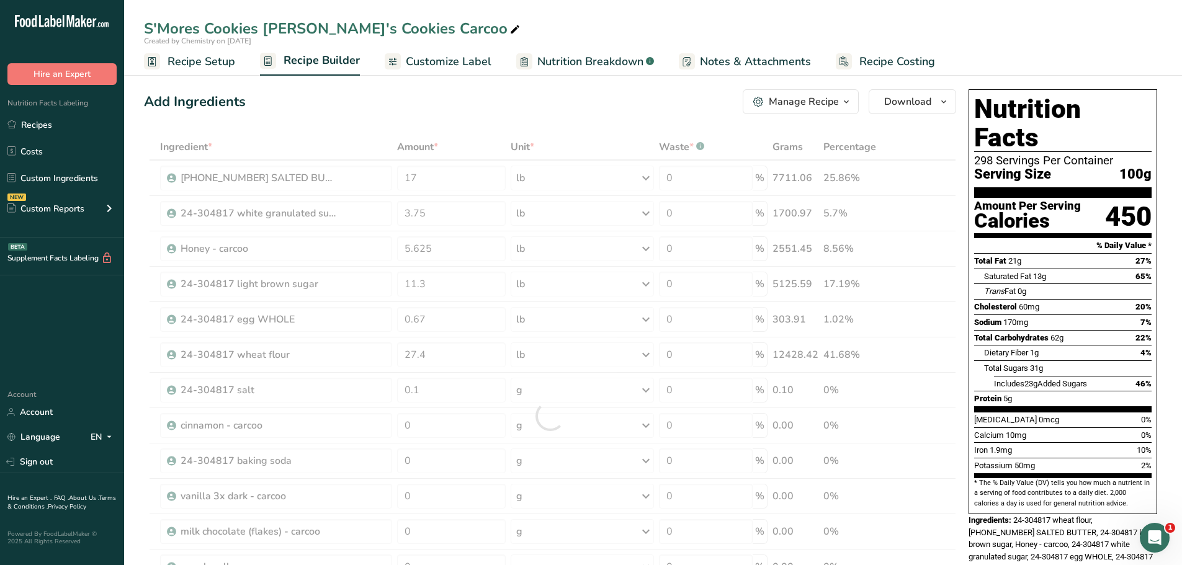
click at [576, 398] on div "Ingredient * Amount * Unit * Waste * .a-a{fill:#347362;}.b-a{fill:#fff;} Grams …" at bounding box center [550, 416] width 812 height 564
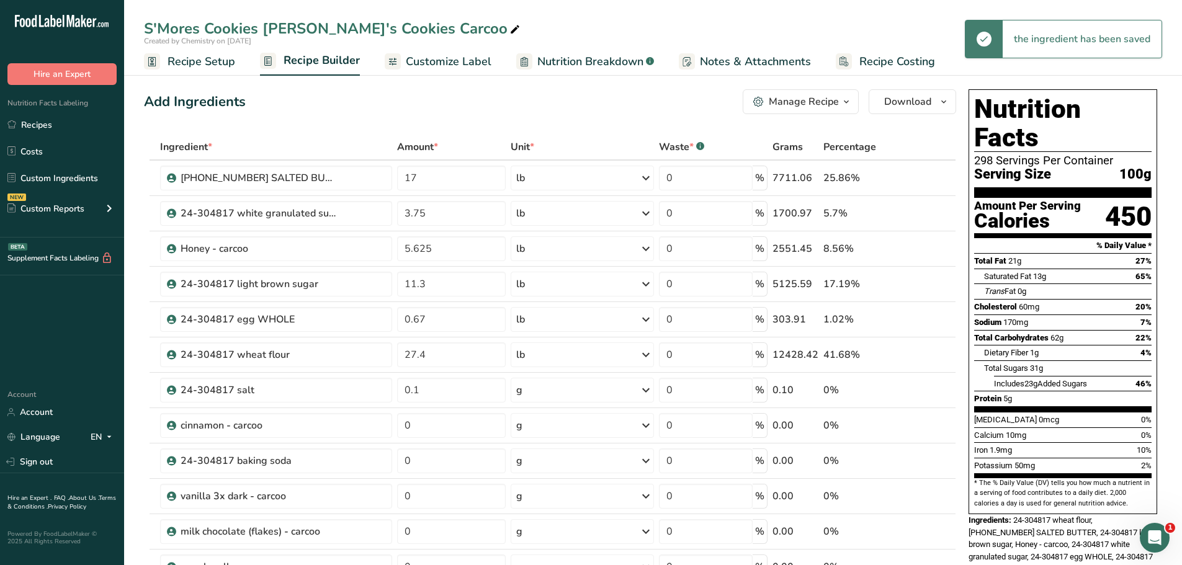
click at [576, 398] on div "g" at bounding box center [582, 390] width 143 height 25
click at [563, 488] on div "See more" at bounding box center [570, 488] width 104 height 13
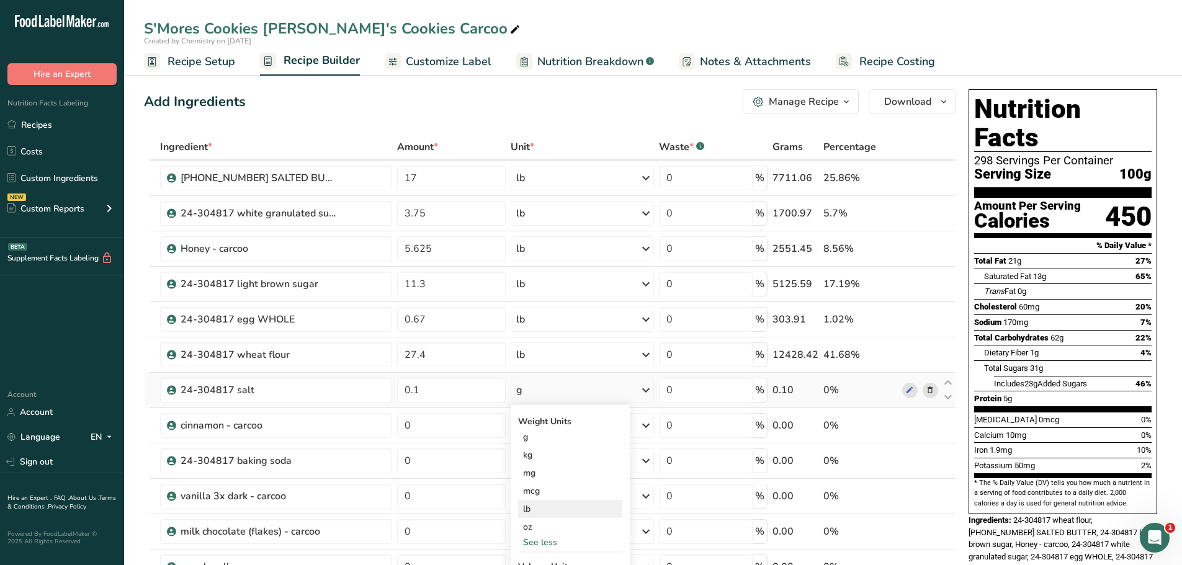
click at [547, 504] on div "lb" at bounding box center [570, 509] width 104 height 18
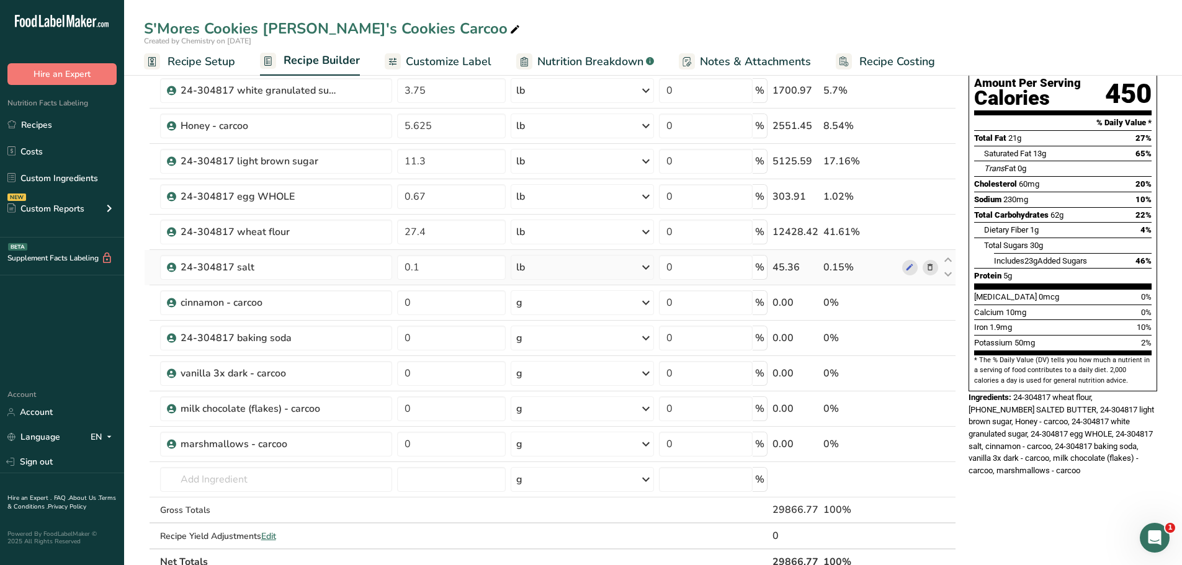
scroll to position [124, 0]
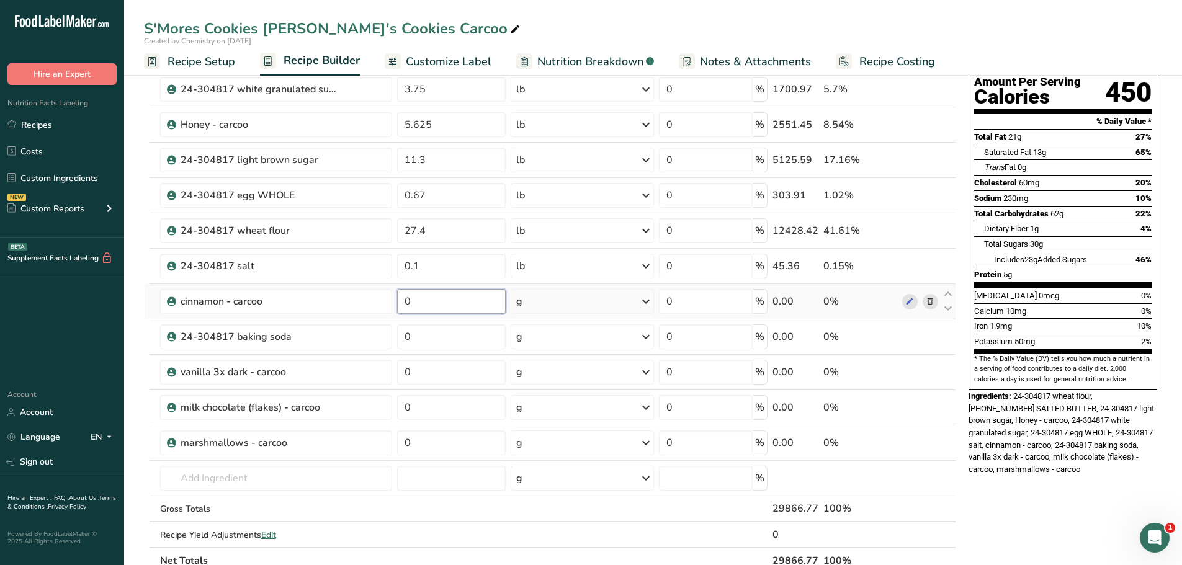
click at [427, 298] on input "0" at bounding box center [451, 301] width 109 height 25
type input "0.36"
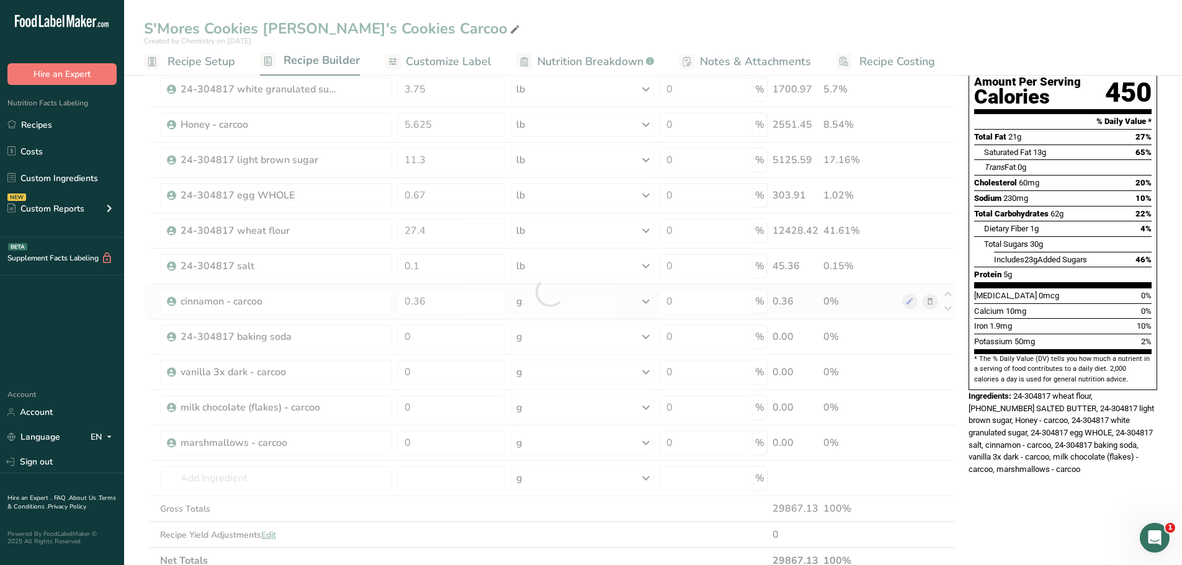
click at [566, 306] on div "Ingredient * Amount * Unit * Waste * .a-a{fill:#347362;}.b-a{fill:#fff;} Grams …" at bounding box center [550, 292] width 812 height 564
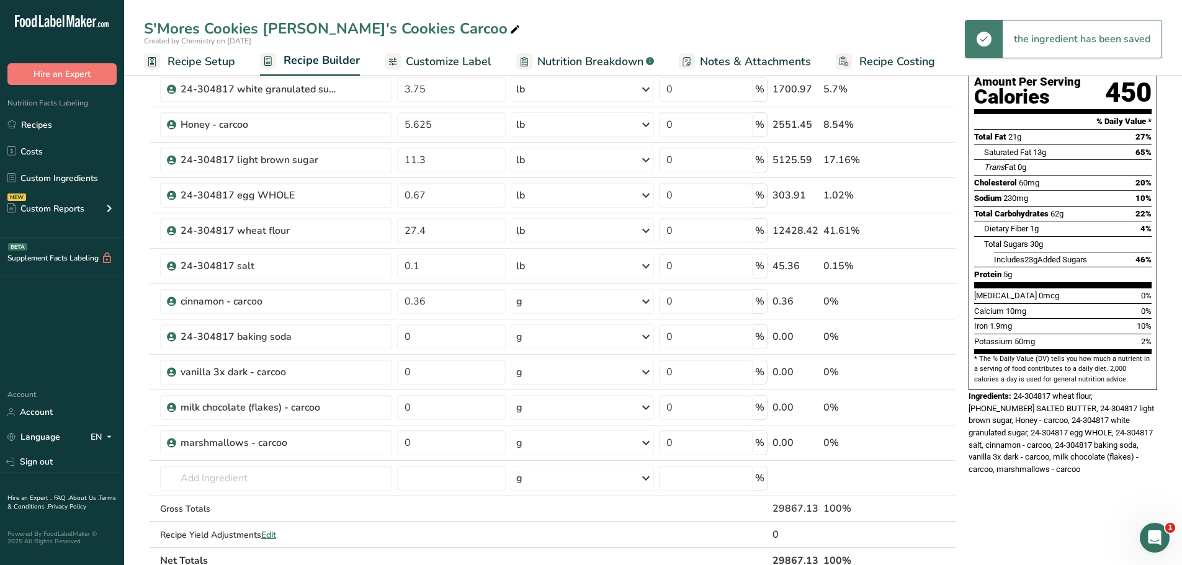
click at [567, 306] on div "g" at bounding box center [582, 301] width 143 height 25
click at [541, 395] on div "See more" at bounding box center [570, 399] width 104 height 13
click at [539, 426] on div "lb" at bounding box center [570, 420] width 104 height 18
click at [448, 336] on input "0" at bounding box center [451, 336] width 109 height 25
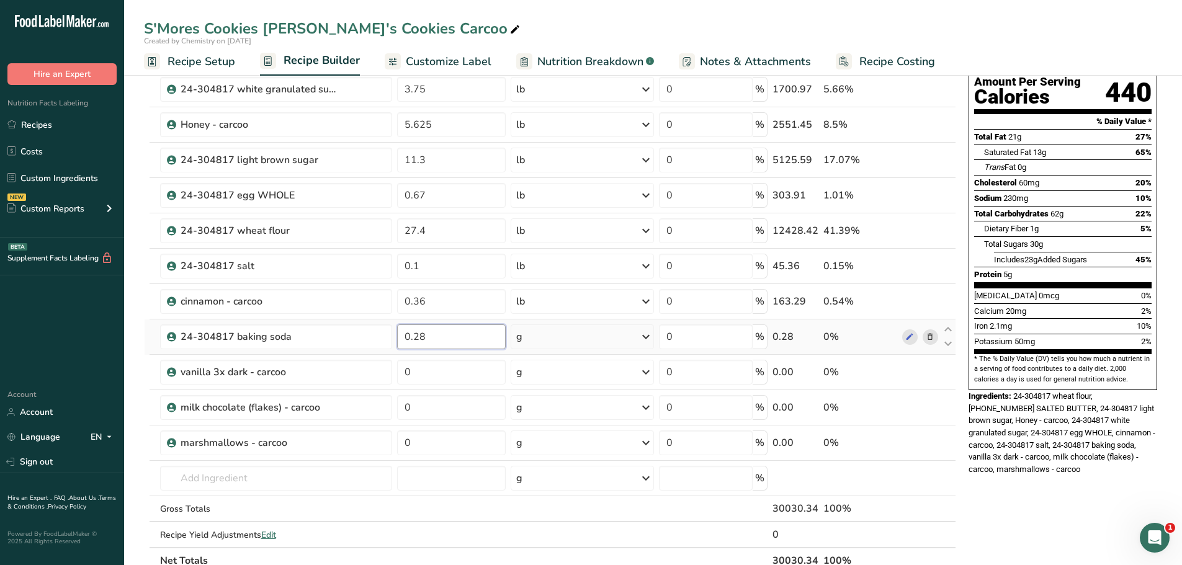
type input "0.28"
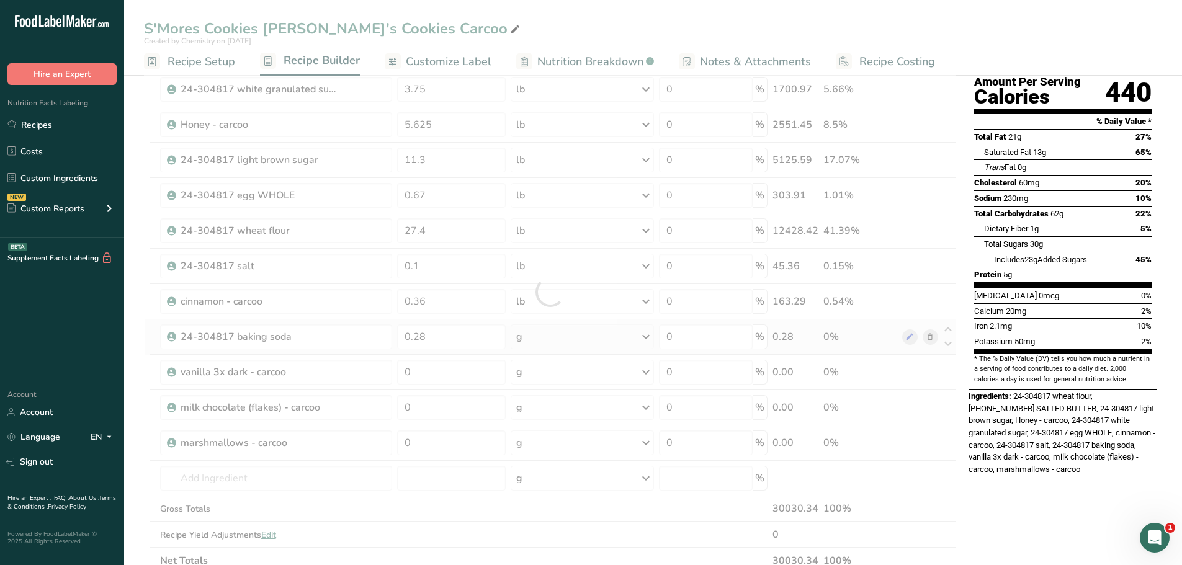
click at [574, 333] on div "Ingredient * Amount * Unit * Waste * .a-a{fill:#347362;}.b-a{fill:#fff;} Grams …" at bounding box center [550, 292] width 812 height 564
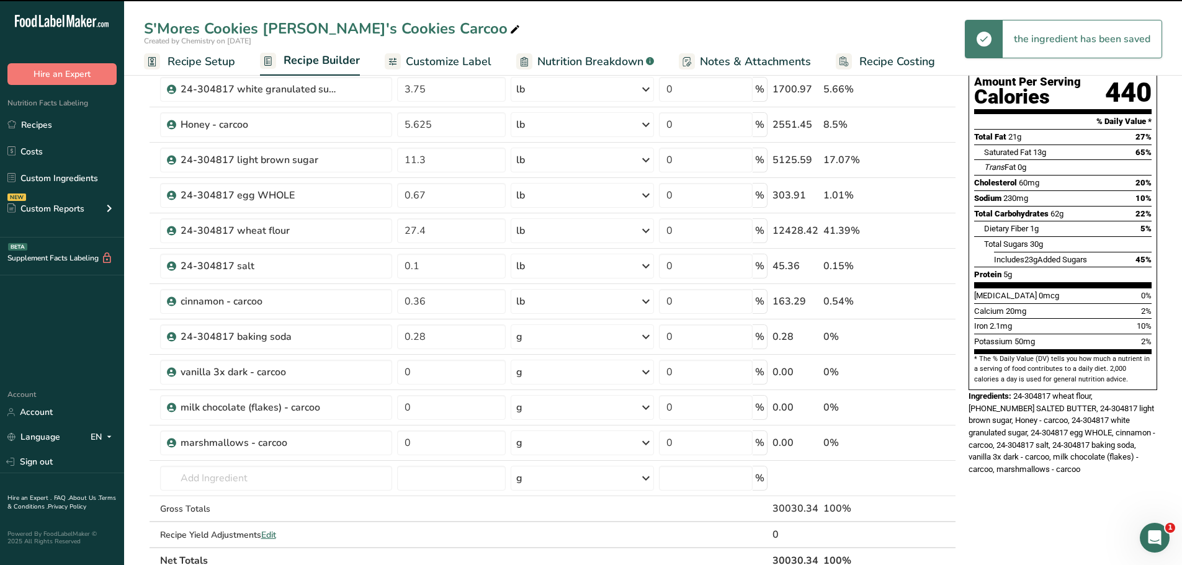
click at [574, 336] on div "g" at bounding box center [582, 336] width 143 height 25
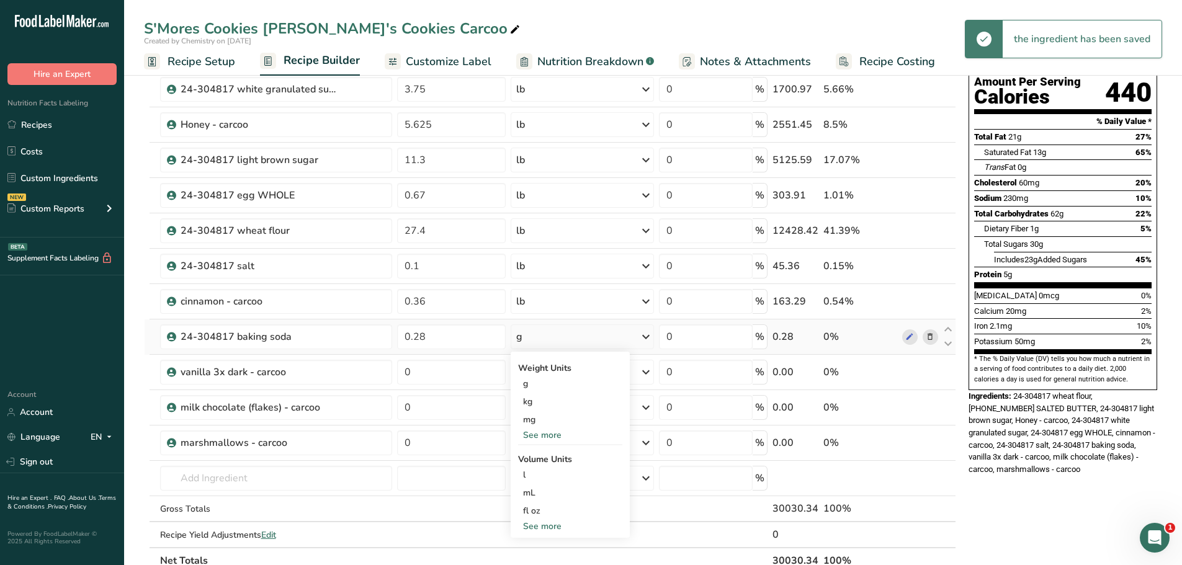
click at [552, 434] on div "See more" at bounding box center [570, 435] width 104 height 13
click at [540, 458] on div "lb" at bounding box center [570, 456] width 104 height 18
click at [452, 379] on input "0" at bounding box center [451, 372] width 109 height 25
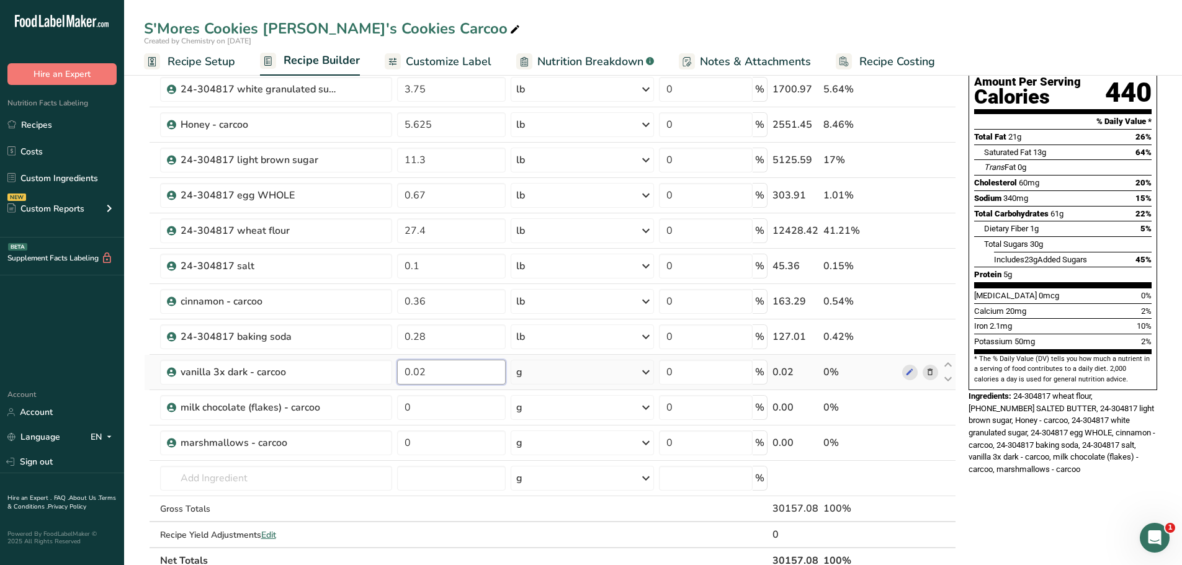
type input "0.02"
click at [540, 374] on div "Ingredient * Amount * Unit * Waste * .a-a{fill:#347362;}.b-a{fill:#fff;} Grams …" at bounding box center [550, 292] width 812 height 564
click at [555, 371] on div "g" at bounding box center [582, 372] width 143 height 25
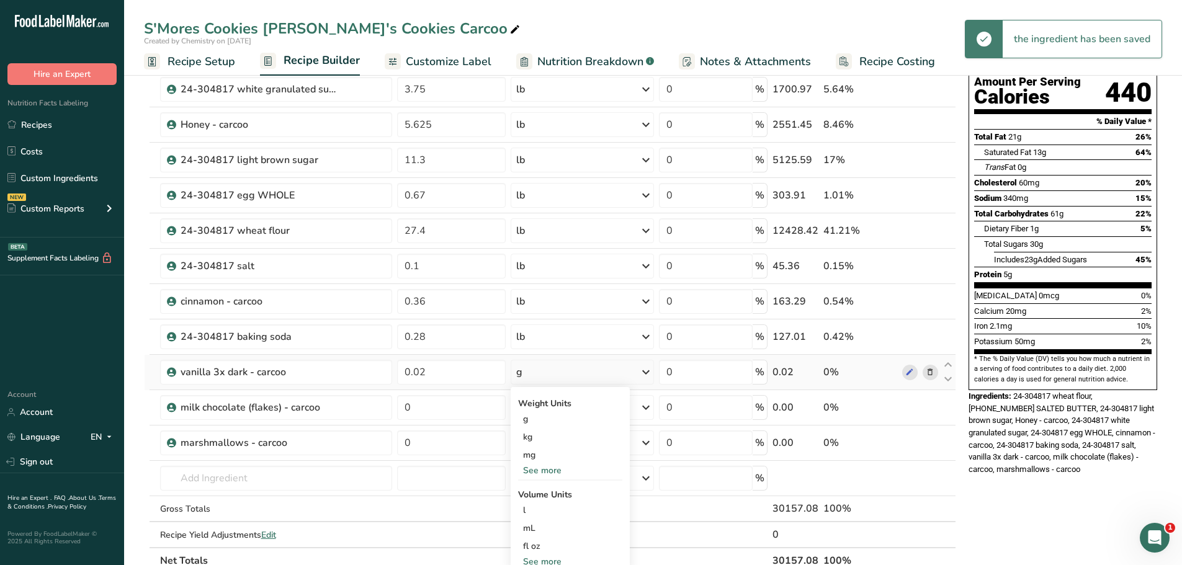
click at [552, 473] on div "See more" at bounding box center [570, 470] width 104 height 13
click at [548, 489] on div "lb" at bounding box center [570, 491] width 104 height 18
click at [422, 408] on input "0" at bounding box center [451, 407] width 109 height 25
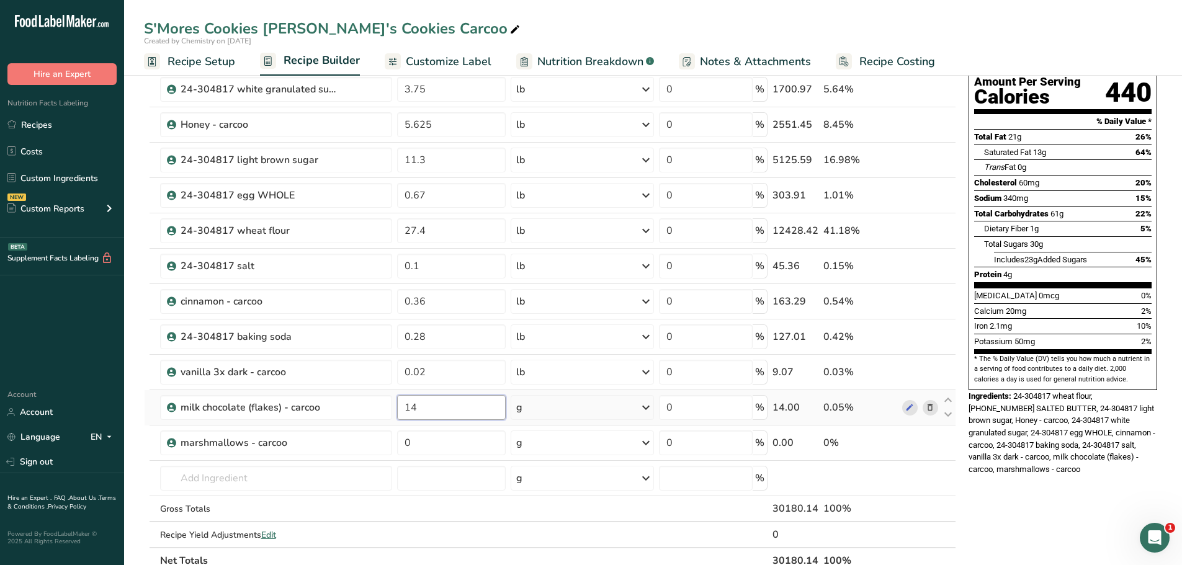
type input "14"
click at [557, 406] on div "Ingredient * Amount * Unit * Waste * .a-a{fill:#347362;}.b-a{fill:#fff;} Grams …" at bounding box center [550, 292] width 812 height 564
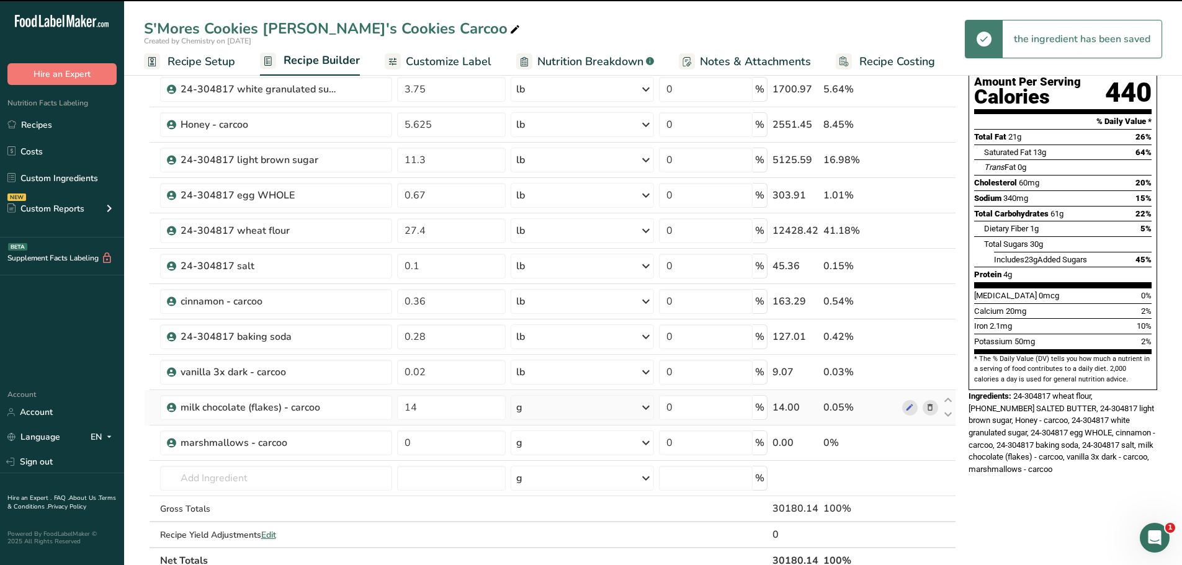
click at [557, 406] on div "g" at bounding box center [582, 407] width 143 height 25
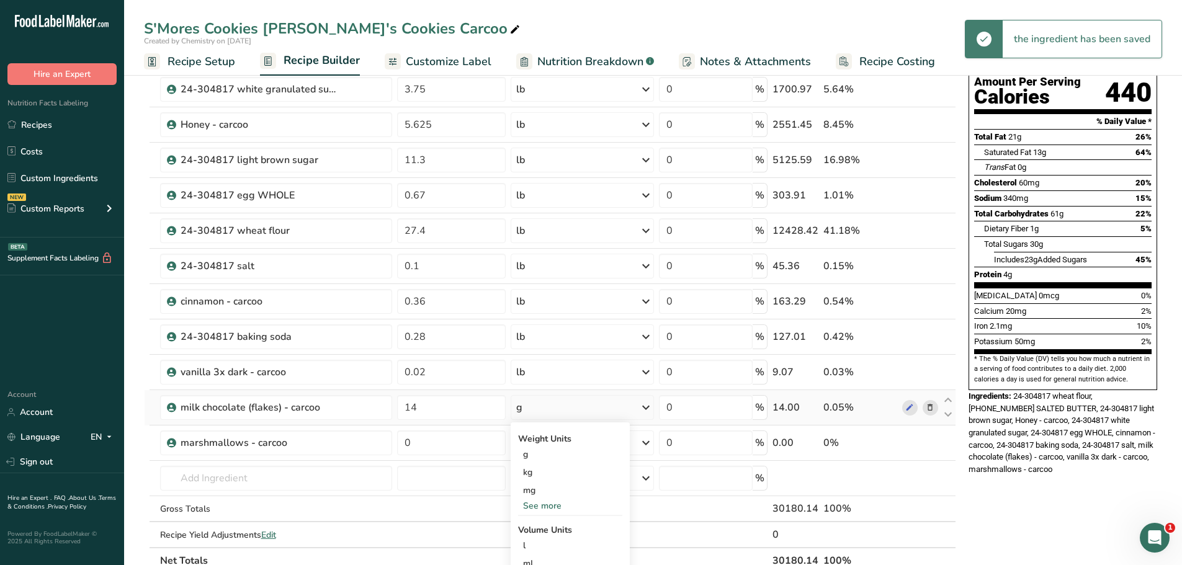
click at [536, 507] on div "See more" at bounding box center [570, 505] width 104 height 13
click at [539, 525] on div "lb" at bounding box center [570, 526] width 104 height 18
click at [421, 445] on input "0" at bounding box center [451, 443] width 109 height 25
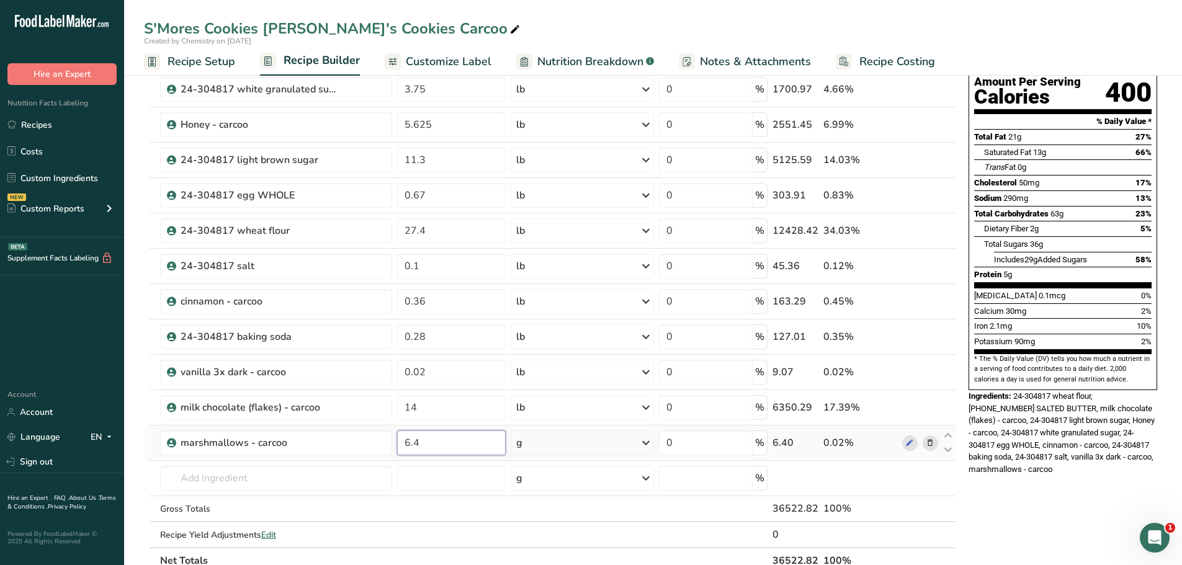
type input "6.4"
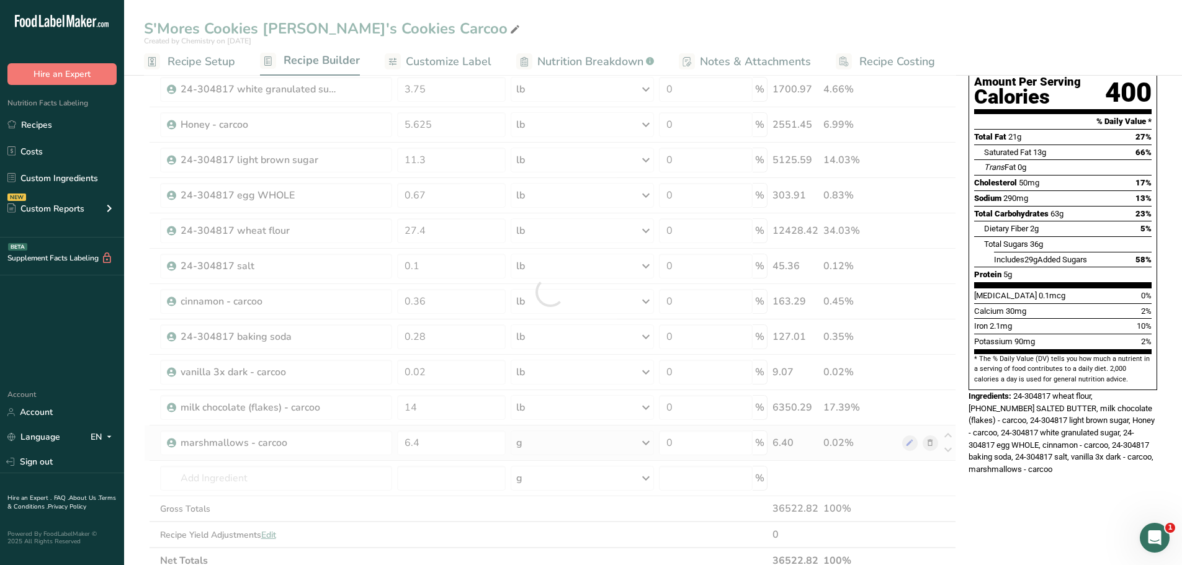
click at [562, 449] on div "Ingredient * Amount * Unit * Waste * .a-a{fill:#347362;}.b-a{fill:#fff;} Grams …" at bounding box center [550, 292] width 812 height 564
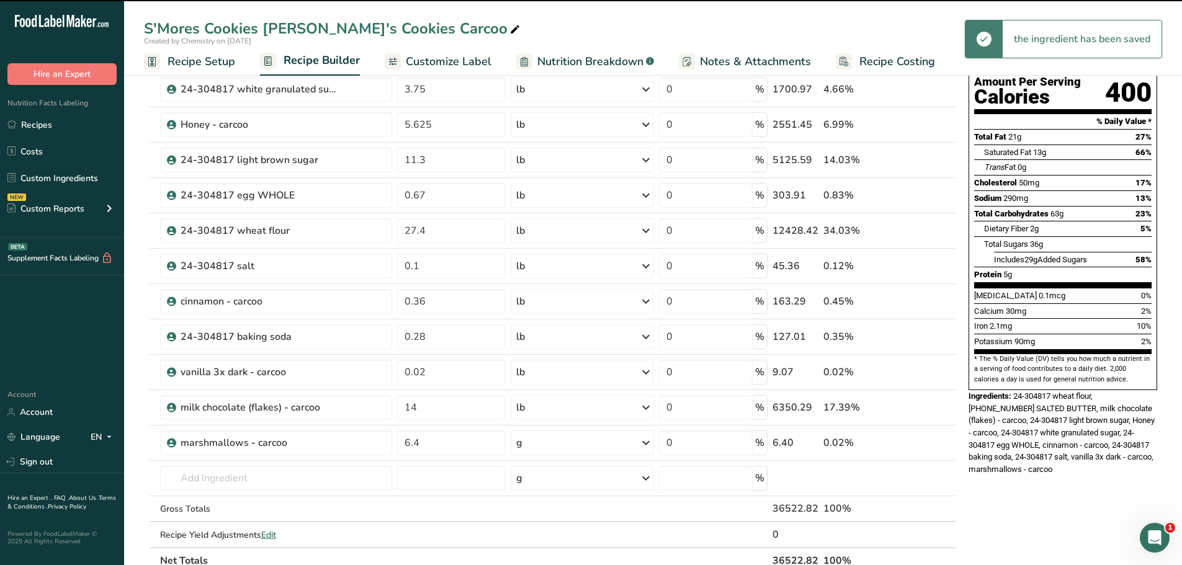
click at [557, 443] on div "g" at bounding box center [582, 443] width 143 height 25
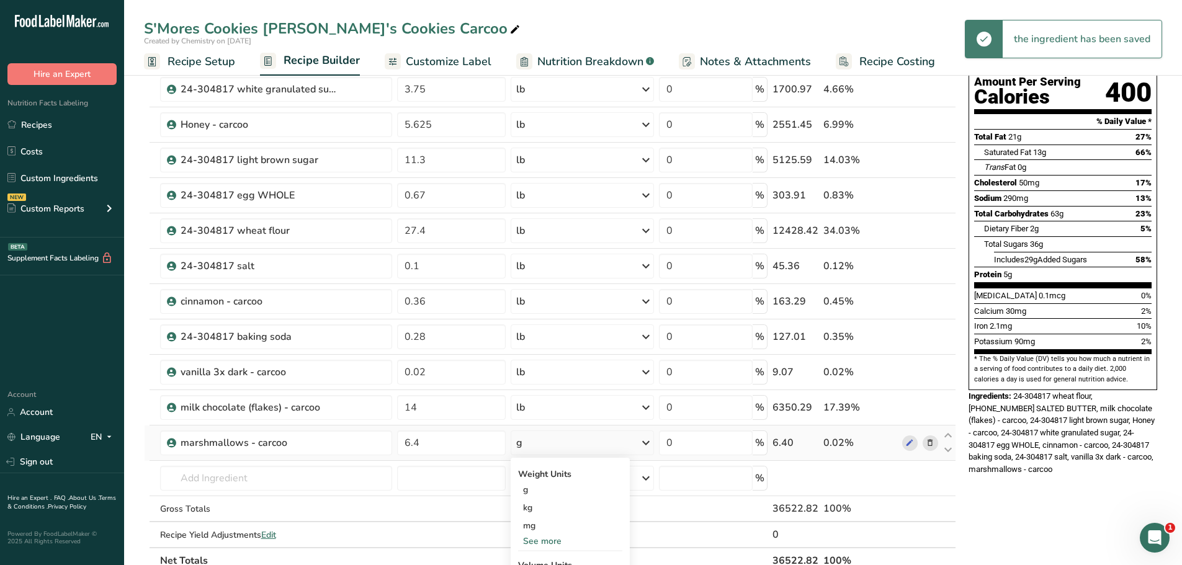
click at [564, 540] on div "See more" at bounding box center [570, 541] width 104 height 13
click at [555, 558] on div "lb" at bounding box center [570, 562] width 104 height 18
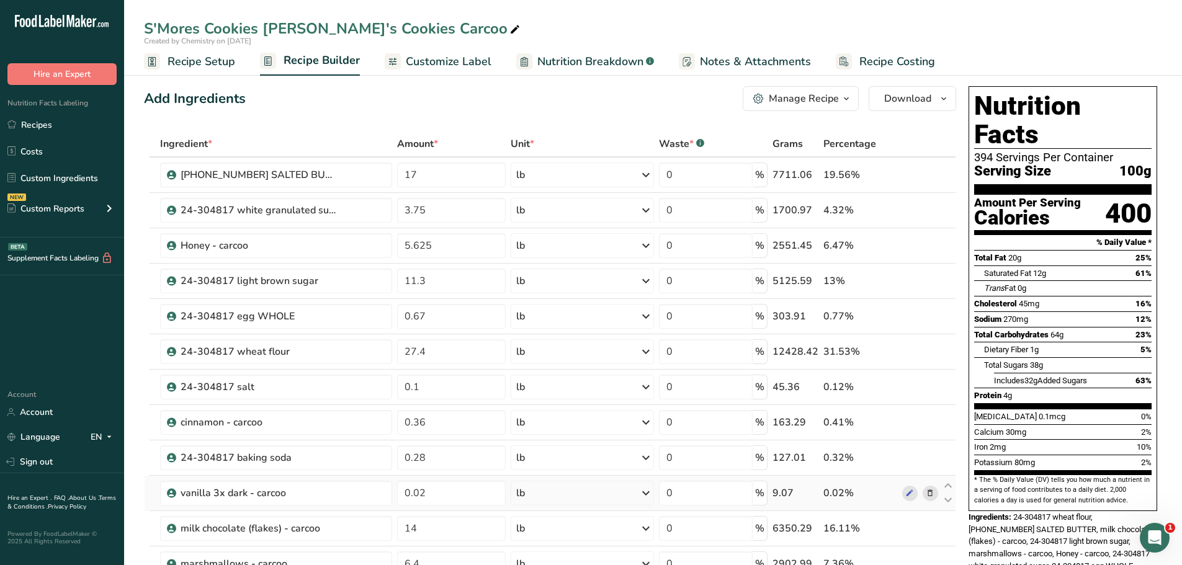
scroll to position [0, 0]
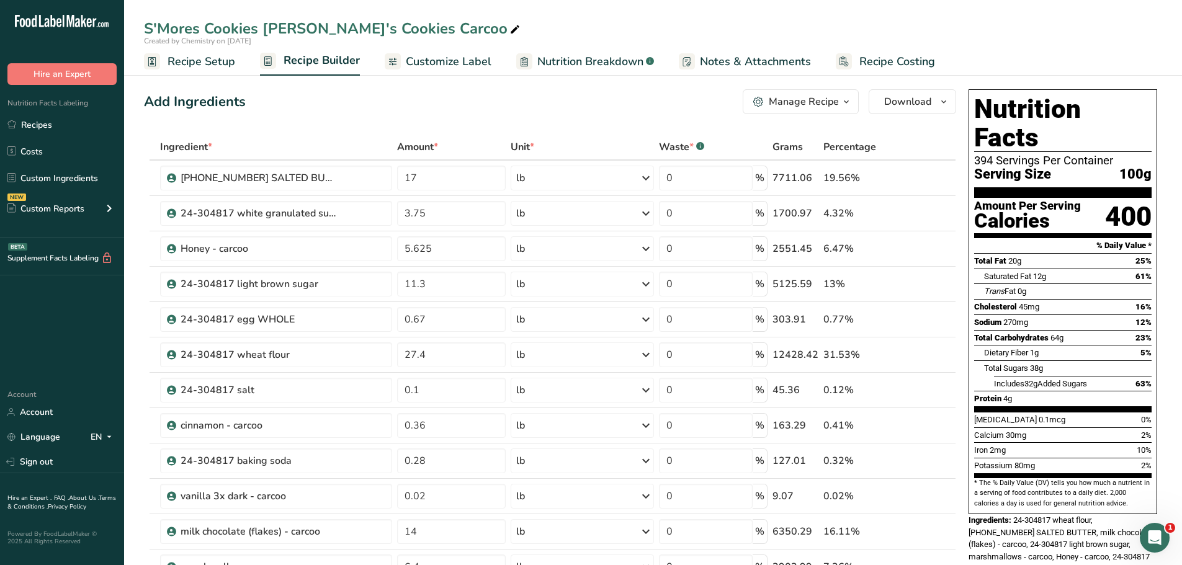
click at [457, 111] on div "Add Ingredients Manage Recipe Delete Recipe Duplicate Recipe Scale Recipe Save …" at bounding box center [550, 101] width 812 height 25
click at [291, 110] on div "Add Ingredients Manage Recipe Delete Recipe Duplicate Recipe Scale Recipe Save …" at bounding box center [550, 101] width 812 height 25
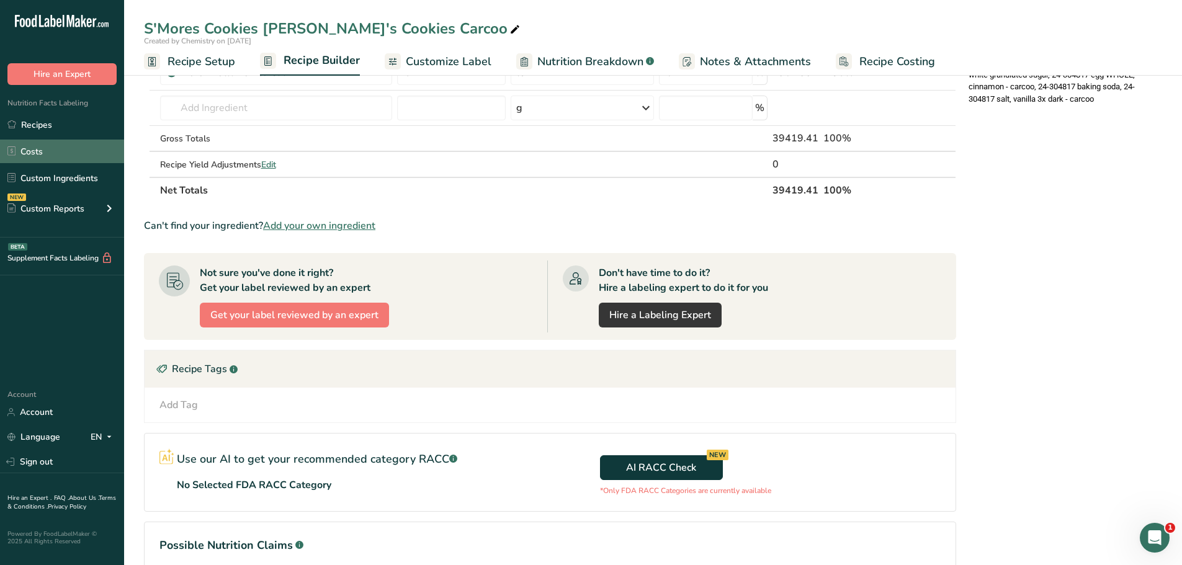
drag, startPoint x: 39, startPoint y: 168, endPoint x: 50, endPoint y: 162, distance: 12.8
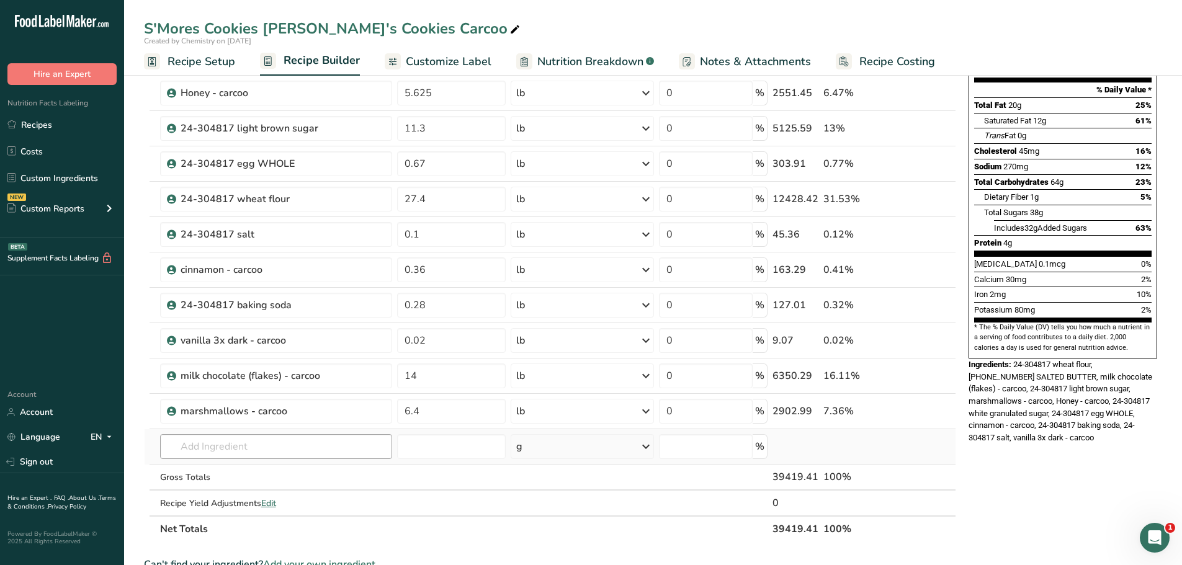
scroll to position [122, 0]
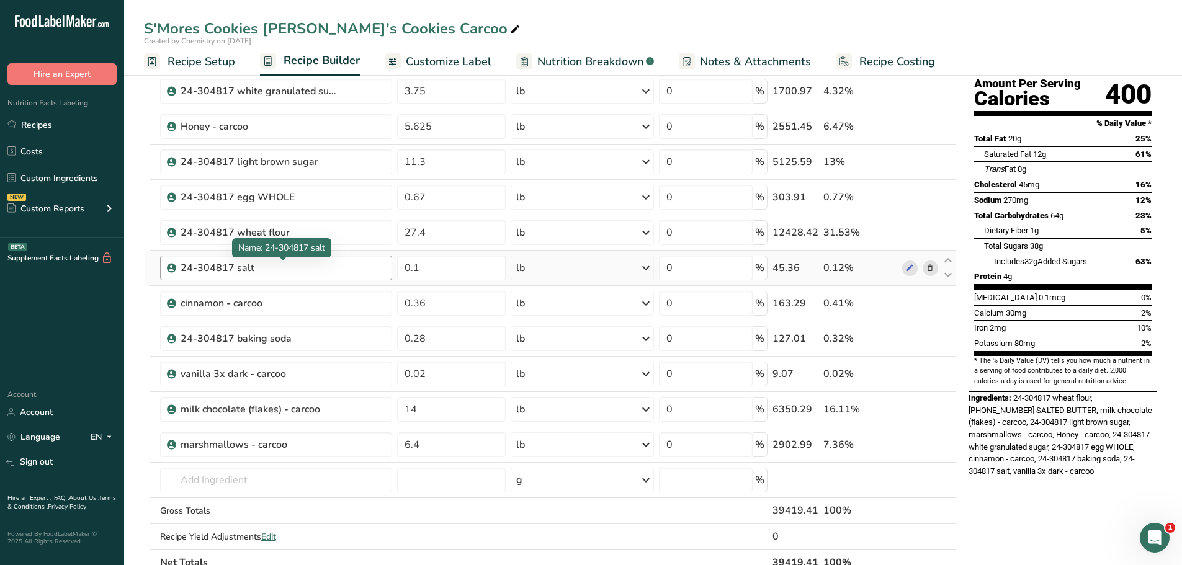
drag, startPoint x: 229, startPoint y: 264, endPoint x: 178, endPoint y: 263, distance: 50.9
click at [178, 263] on div "24-304817 salt" at bounding box center [276, 268] width 232 height 25
drag, startPoint x: 232, startPoint y: 261, endPoint x: 183, endPoint y: 276, distance: 51.2
click at [181, 277] on div "24-304817 salt" at bounding box center [276, 268] width 232 height 25
copy div "24-304817"
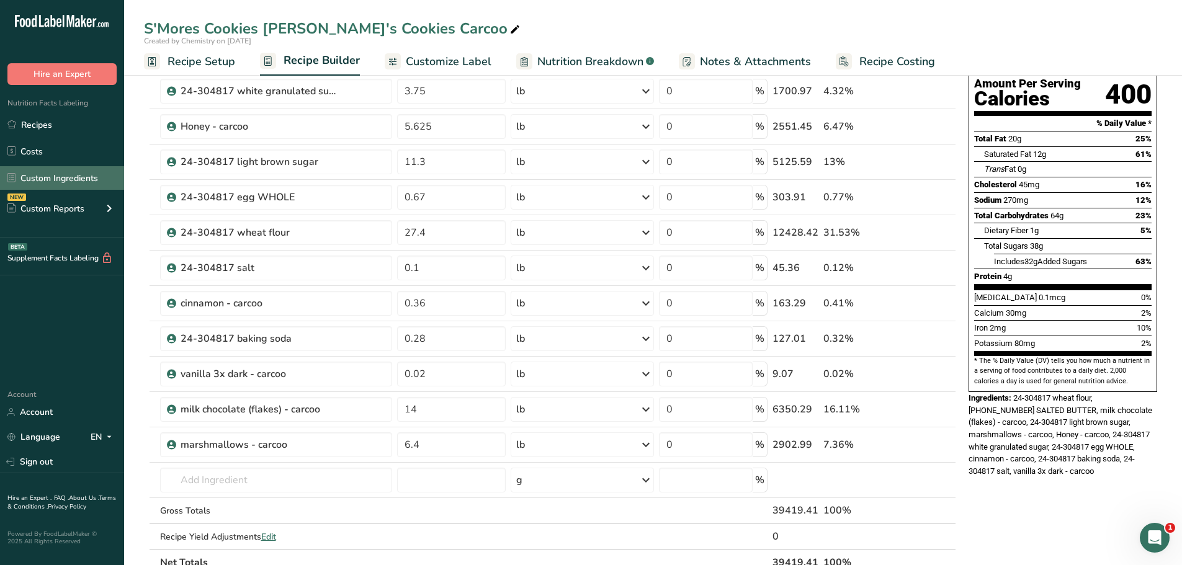
click at [73, 171] on link "Custom Ingredients" at bounding box center [62, 178] width 124 height 24
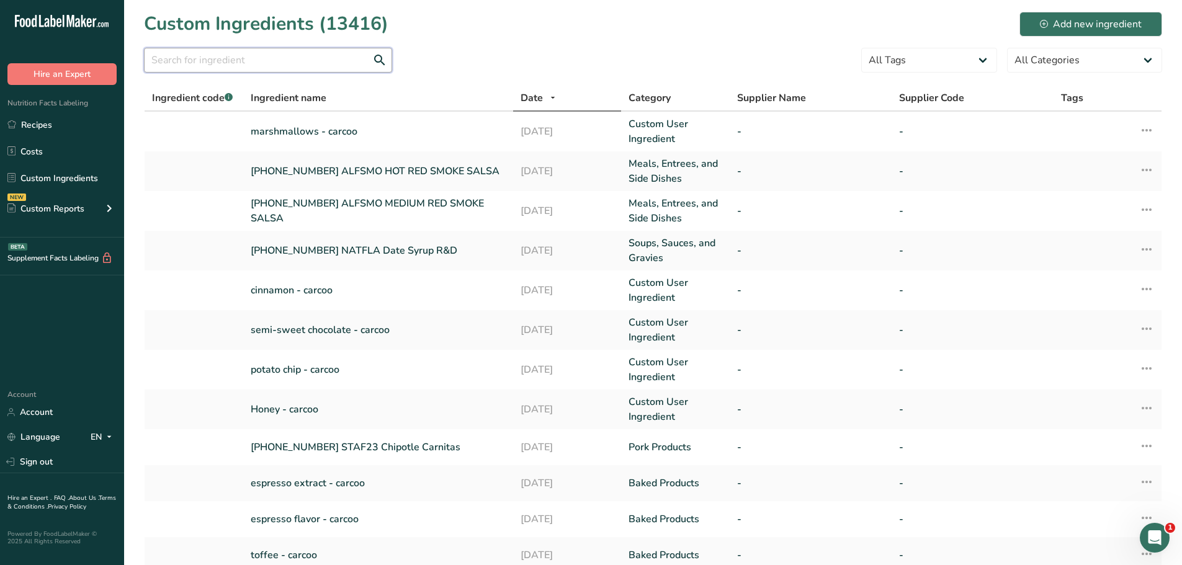
click at [233, 61] on input "text" at bounding box center [268, 60] width 248 height 25
paste input "24-304817"
type input "24-304817"
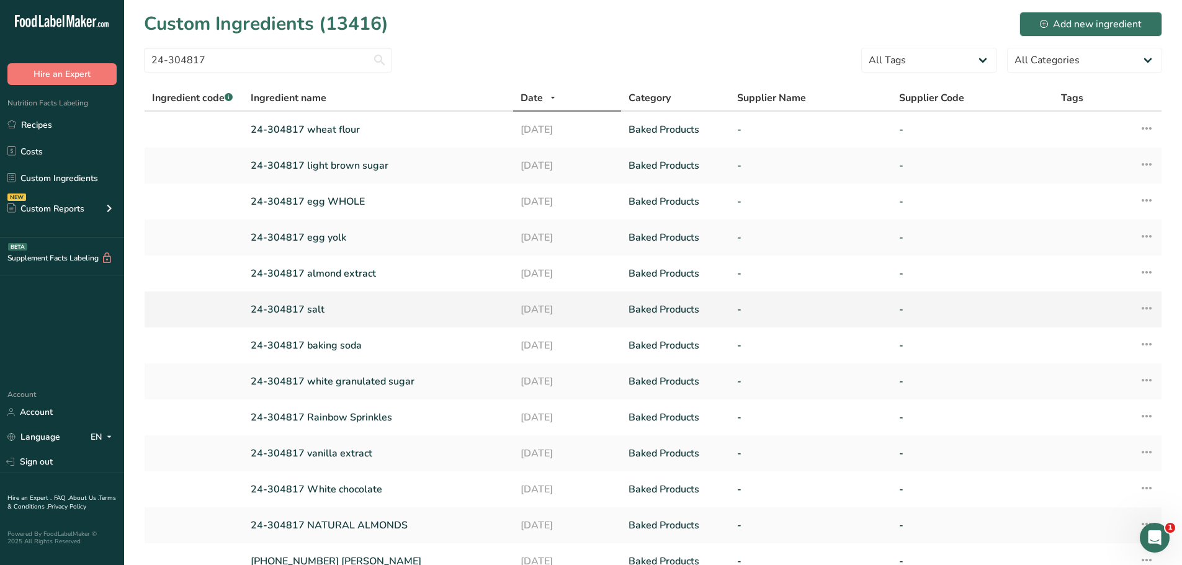
click at [306, 311] on link "24-304817 salt" at bounding box center [378, 309] width 255 height 15
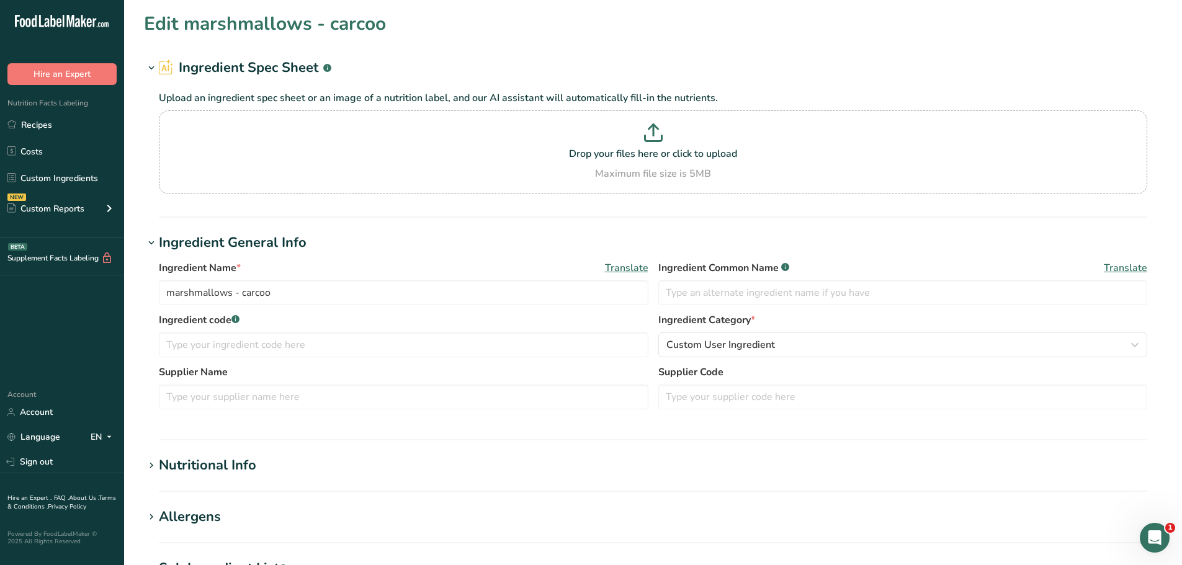
type input "24-304817 salt"
type input "0"
type KJ "0"
type Fat "0"
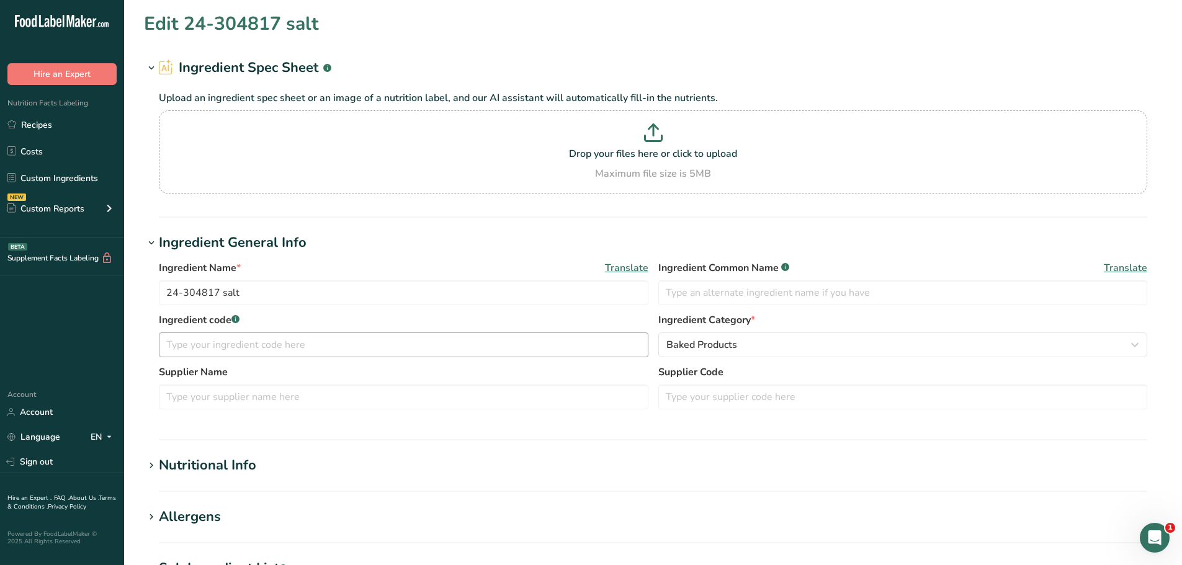
type Fat "0"
type input "0"
type input "38758"
type Carbohydrates "0"
type Fiber "0"
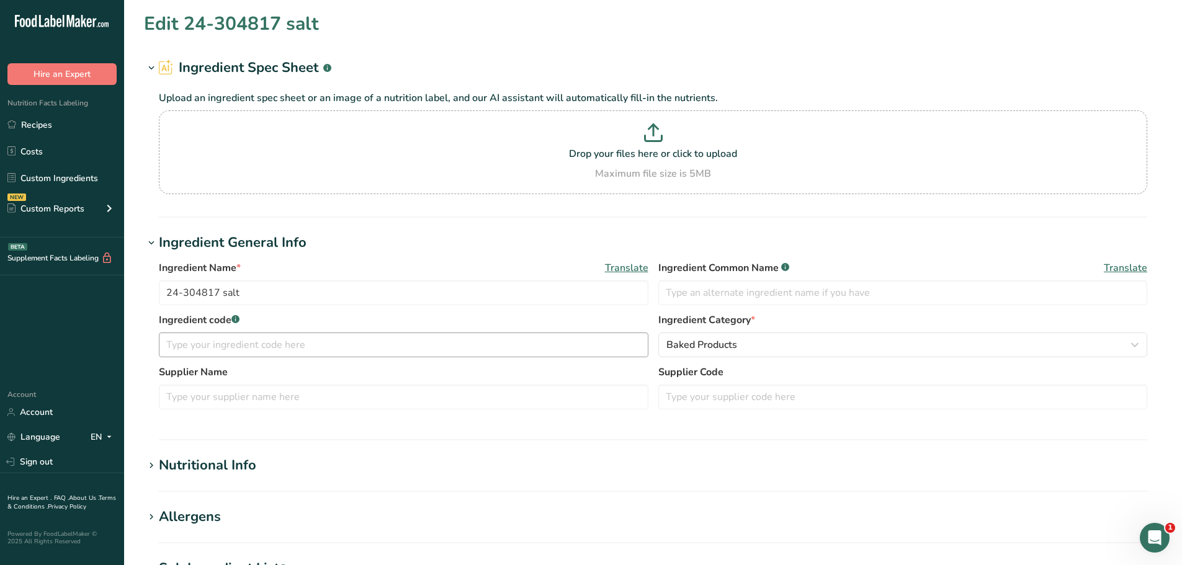
type Sugars "0"
type input "0"
click at [242, 463] on div "Nutritional Info" at bounding box center [207, 465] width 97 height 20
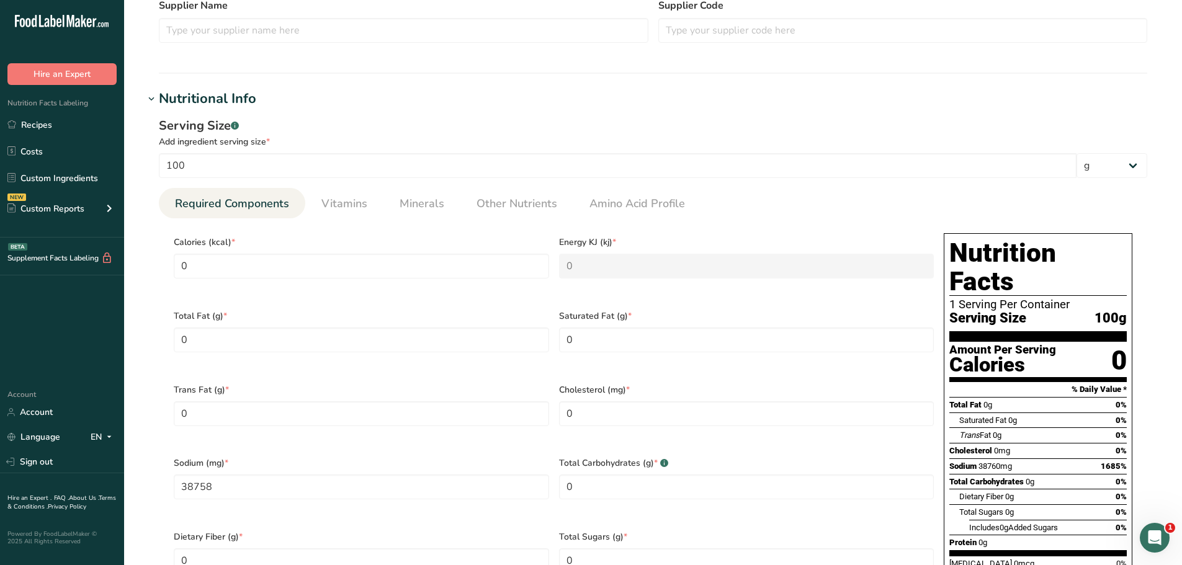
scroll to position [372, 0]
